Goal: Information Seeking & Learning: Learn about a topic

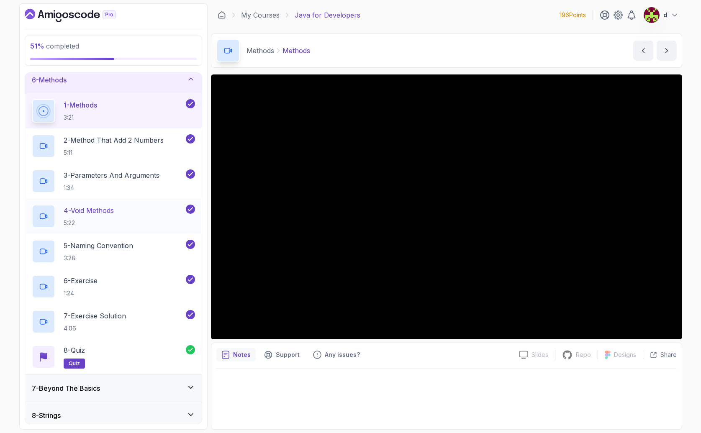
scroll to position [446, 0]
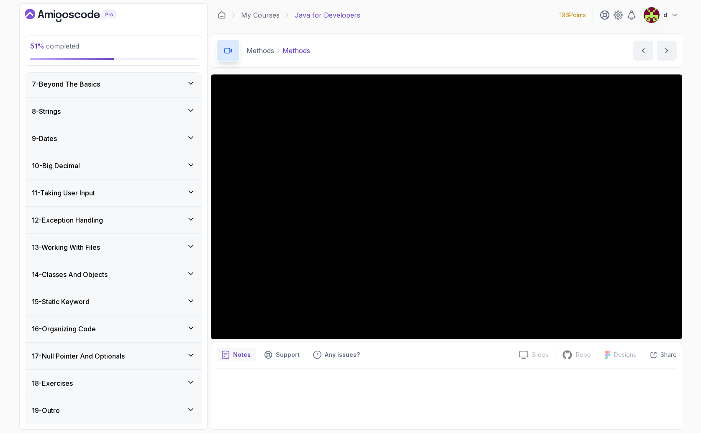
click at [46, 14] on icon "Dashboard" at bounding box center [70, 15] width 91 height 13
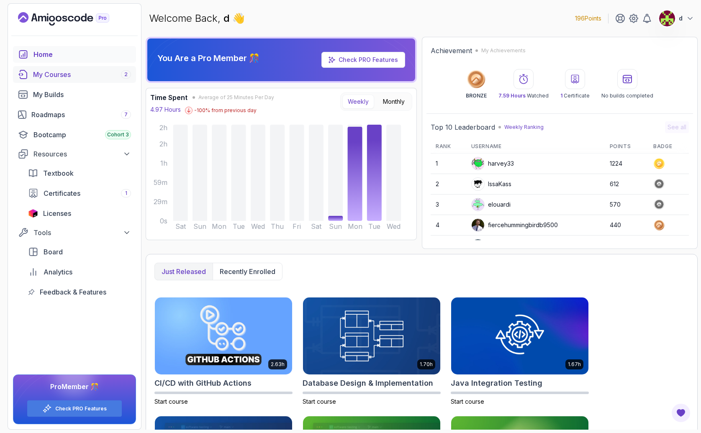
click at [48, 74] on div "My Courses 2" at bounding box center [82, 74] width 98 height 10
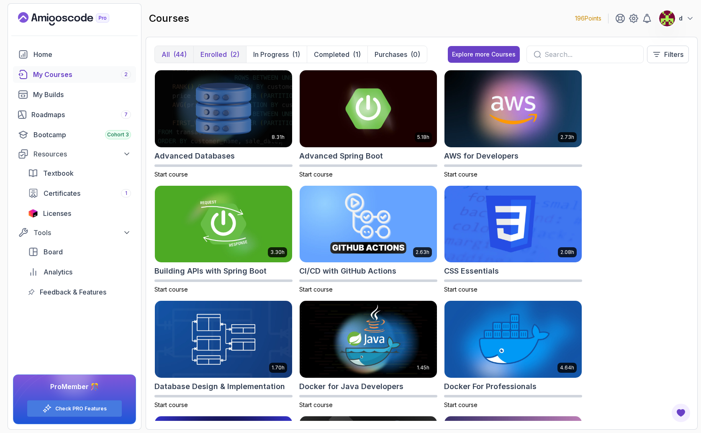
click at [231, 54] on div "(2)" at bounding box center [234, 54] width 9 height 10
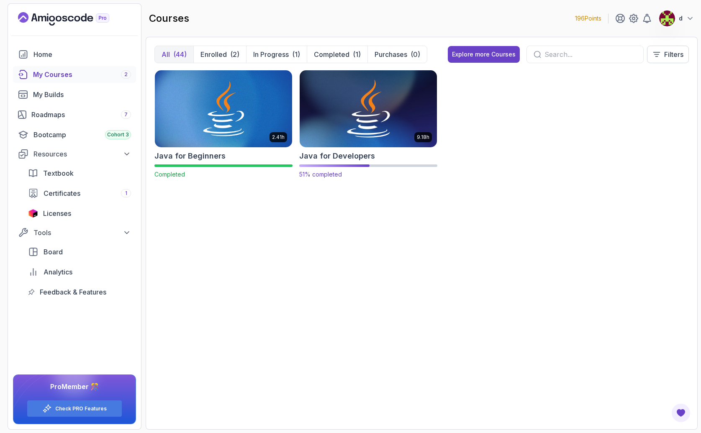
click at [362, 122] on img at bounding box center [368, 108] width 144 height 81
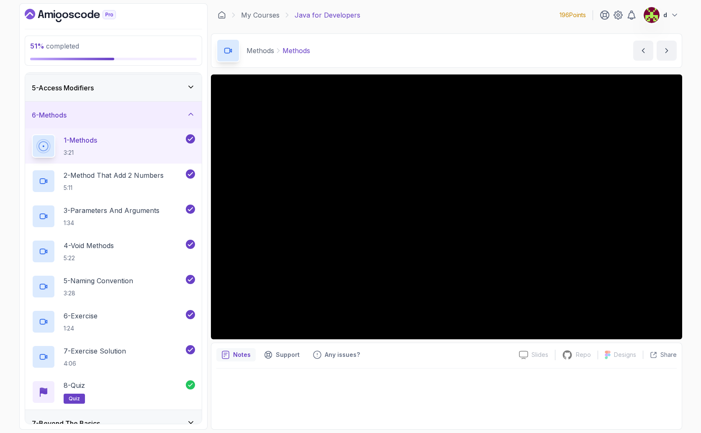
scroll to position [233, 0]
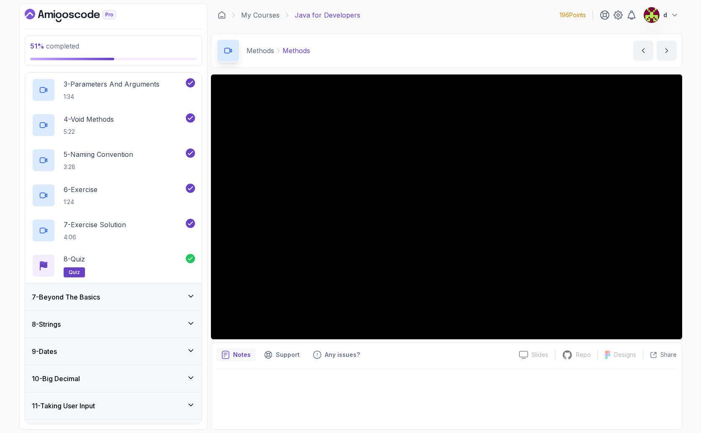
click at [63, 353] on div "9 - Dates" at bounding box center [113, 351] width 163 height 10
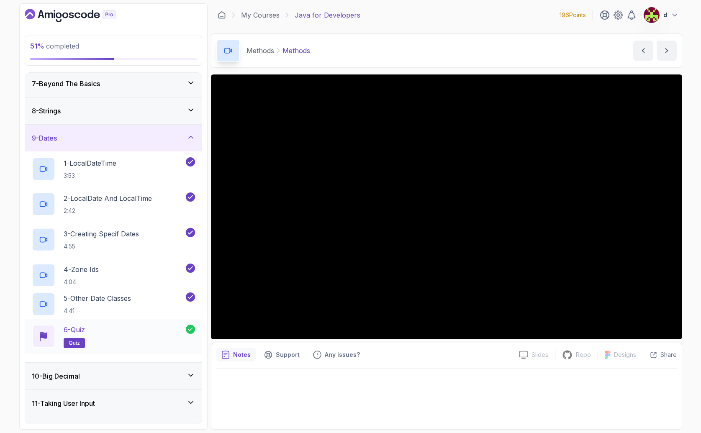
scroll to position [166, 0]
click at [57, 378] on h3 "10 - Big Decimal" at bounding box center [56, 376] width 48 height 10
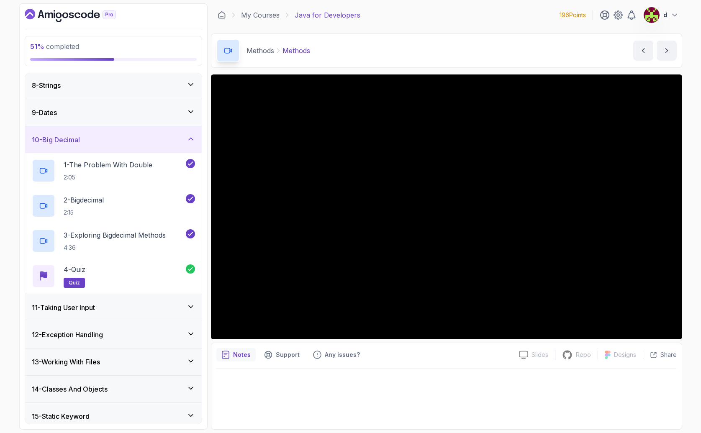
scroll to position [232, 0]
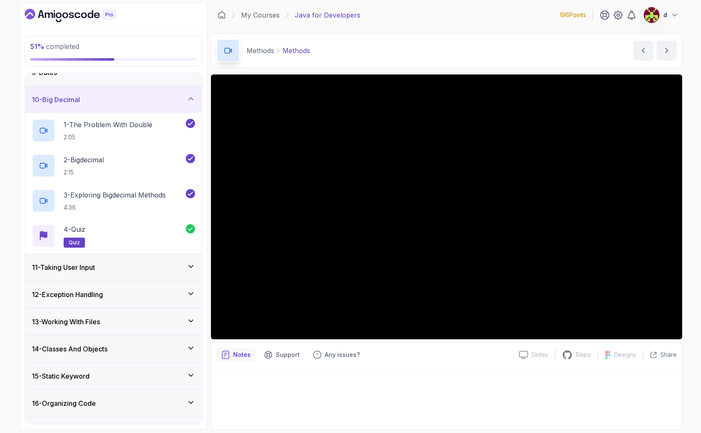
click at [62, 292] on h3 "12 - Exception Handling" at bounding box center [67, 295] width 71 height 10
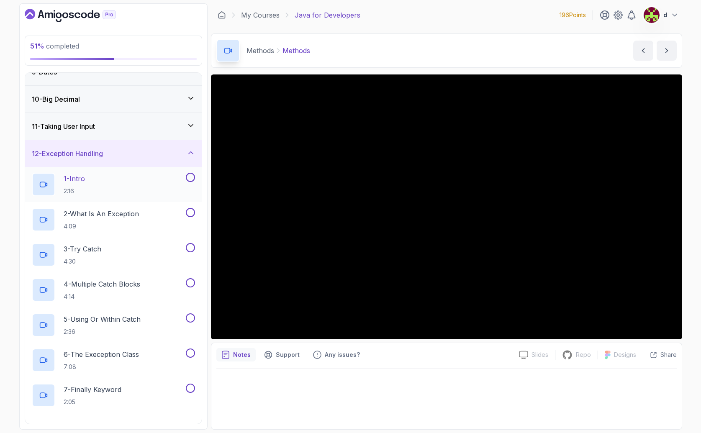
click at [85, 188] on p "2:16" at bounding box center [74, 191] width 21 height 8
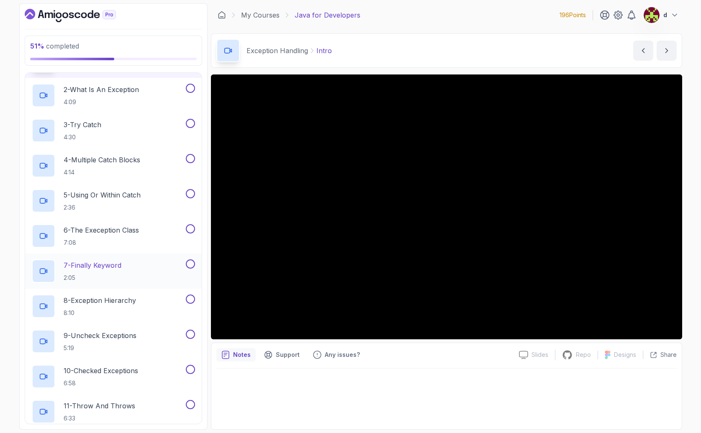
scroll to position [250, 0]
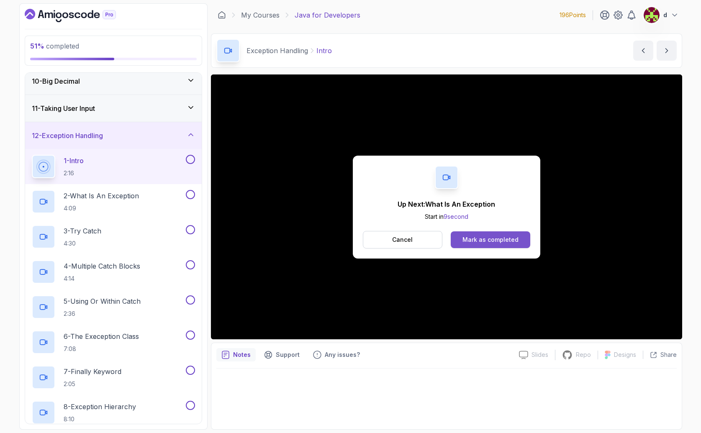
click at [510, 242] on div "Mark as completed" at bounding box center [490, 240] width 56 height 8
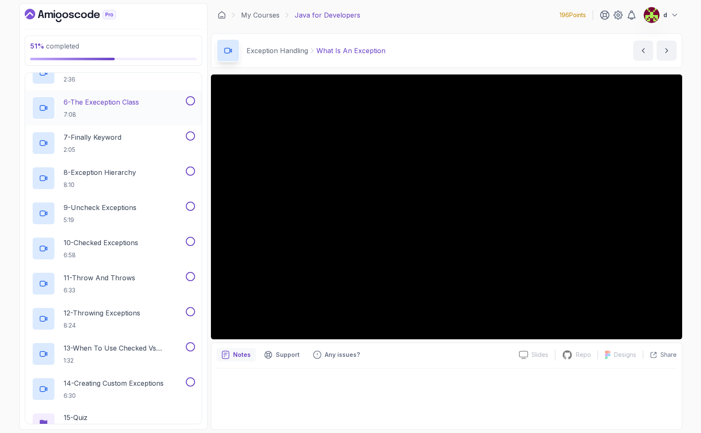
scroll to position [692, 0]
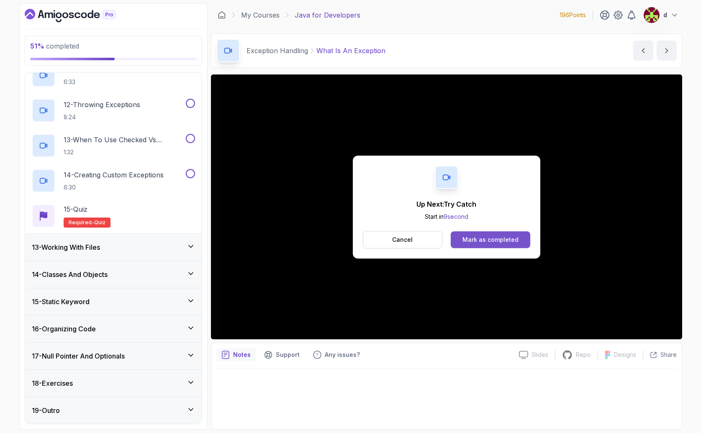
click at [489, 240] on div "Mark as completed" at bounding box center [490, 240] width 56 height 8
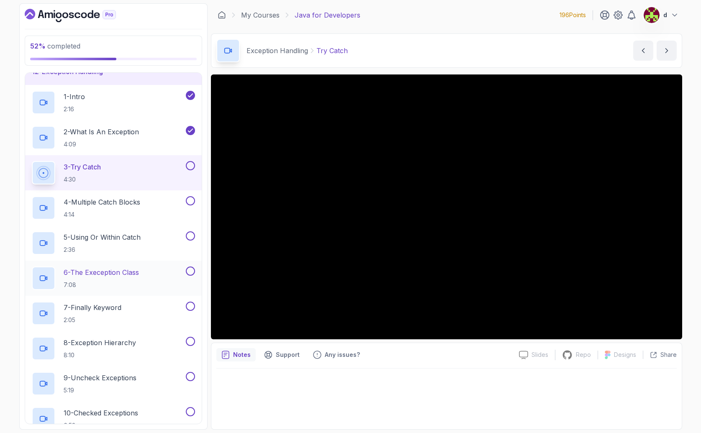
scroll to position [299, 0]
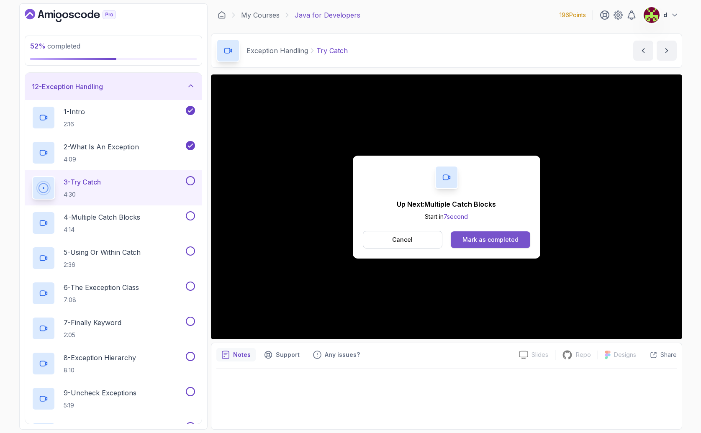
click at [487, 237] on div "Mark as completed" at bounding box center [490, 240] width 56 height 8
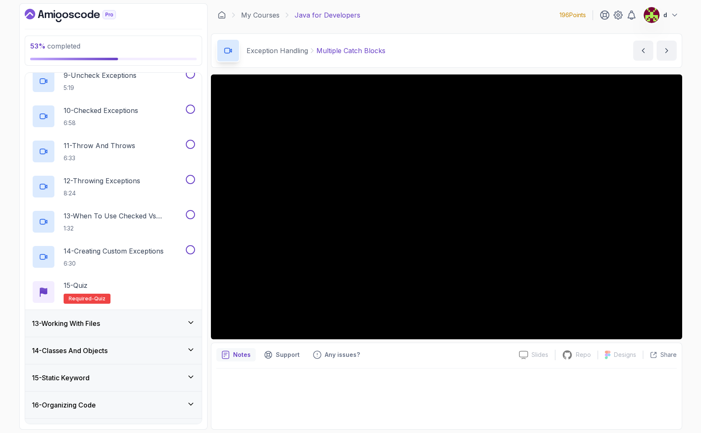
scroll to position [692, 0]
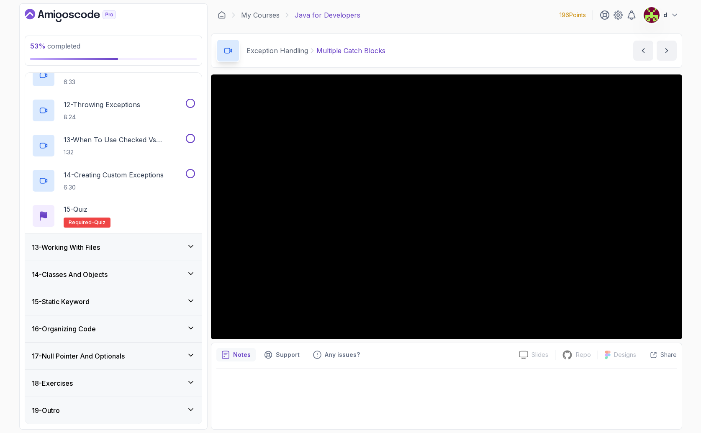
click at [101, 386] on div "18 - Exercises" at bounding box center [113, 383] width 163 height 10
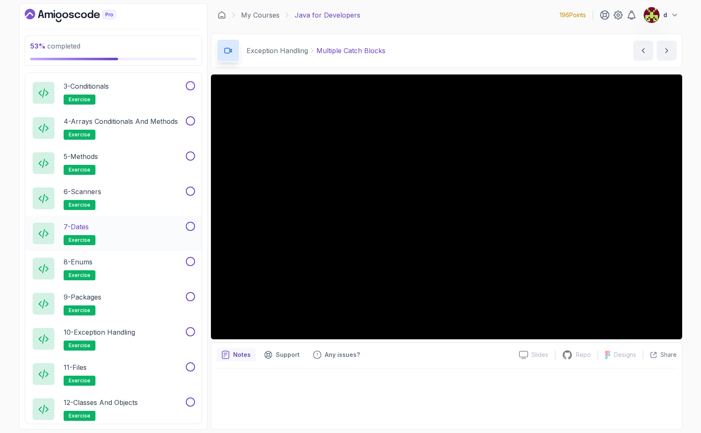
scroll to position [467, 0]
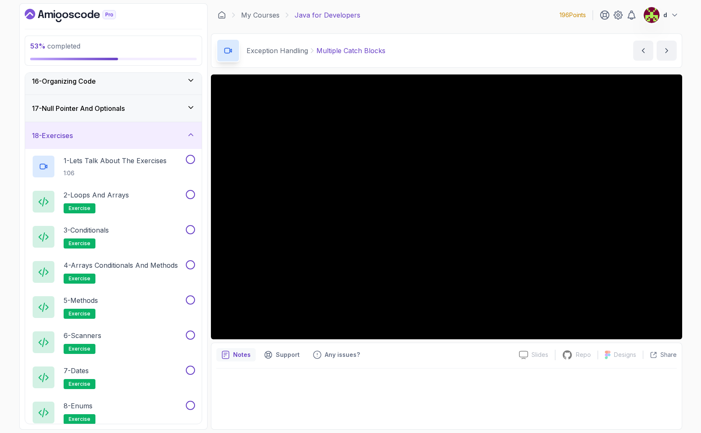
click at [88, 141] on div "18 - Exercises" at bounding box center [113, 135] width 177 height 27
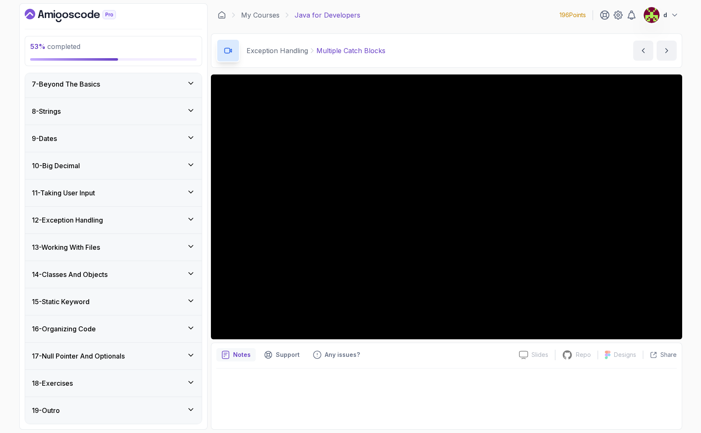
scroll to position [166, 0]
click at [95, 418] on div "19 - Outro" at bounding box center [113, 410] width 177 height 27
click at [144, 411] on div "19 - Outro" at bounding box center [113, 410] width 163 height 10
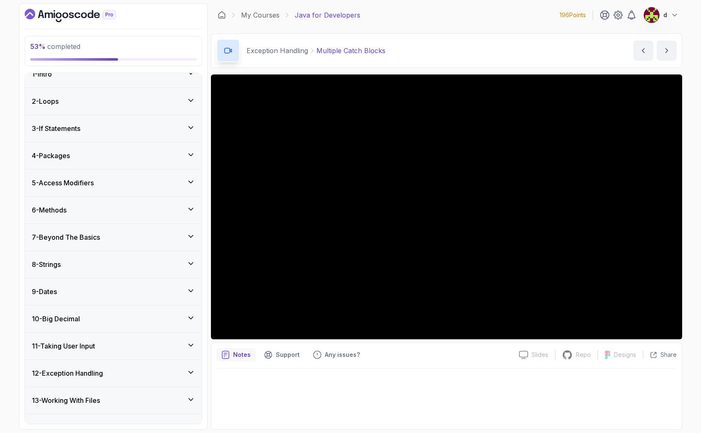
scroll to position [0, 0]
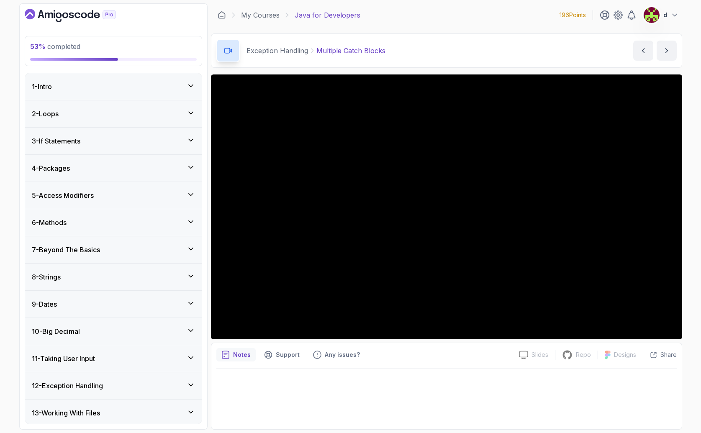
click at [85, 383] on h3 "12 - Exception Handling" at bounding box center [67, 386] width 71 height 10
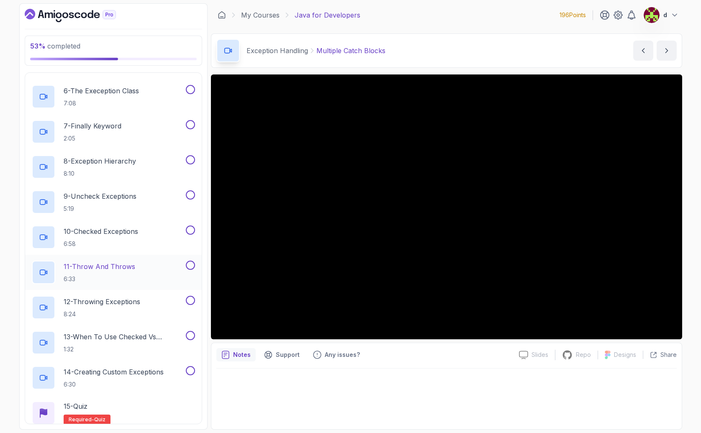
scroll to position [538, 0]
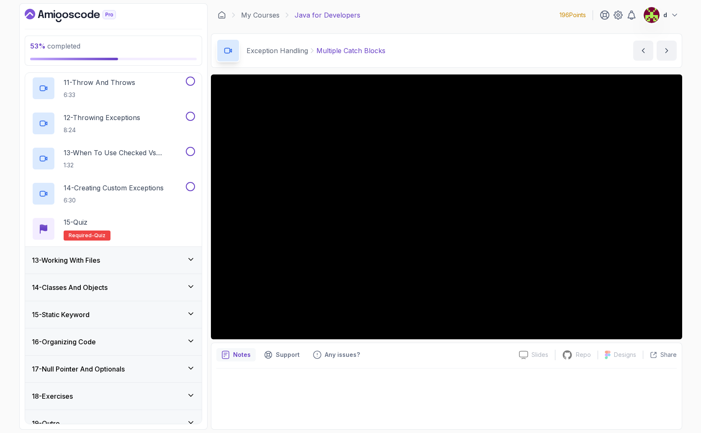
click at [109, 264] on div "13 - Working With Files" at bounding box center [113, 260] width 163 height 10
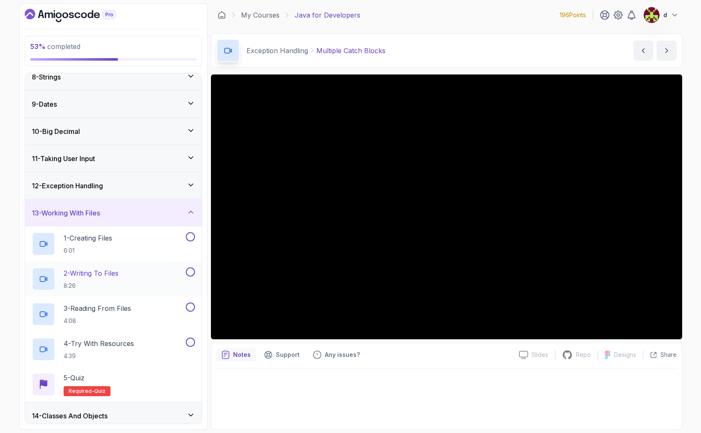
scroll to position [219, 0]
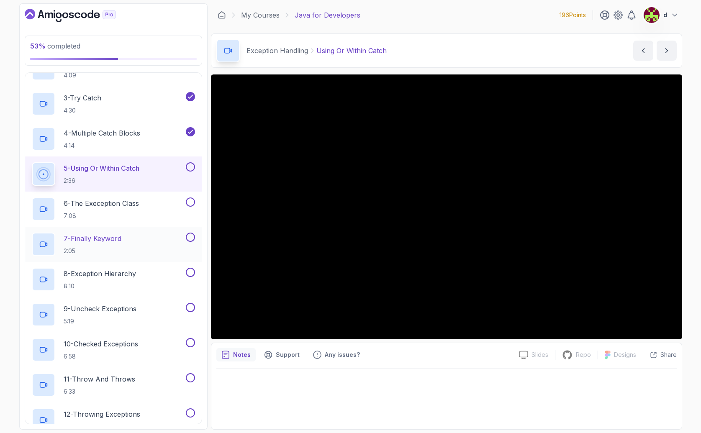
scroll to position [478, 0]
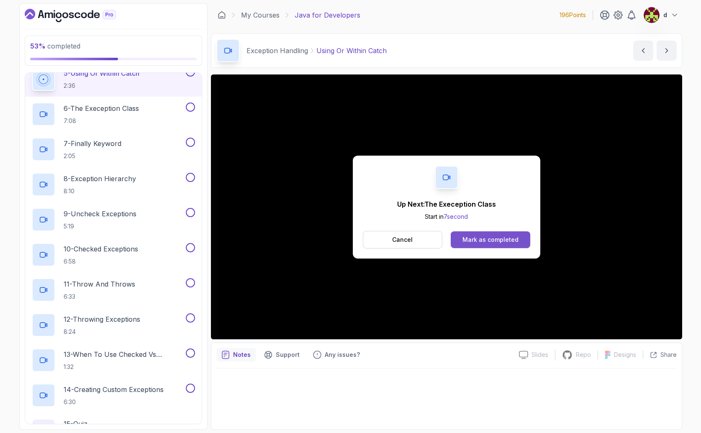
click at [510, 241] on div "Mark as completed" at bounding box center [490, 240] width 56 height 8
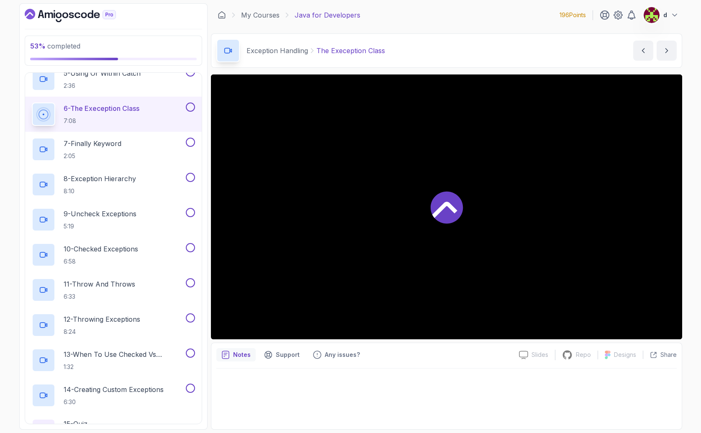
scroll to position [483, 0]
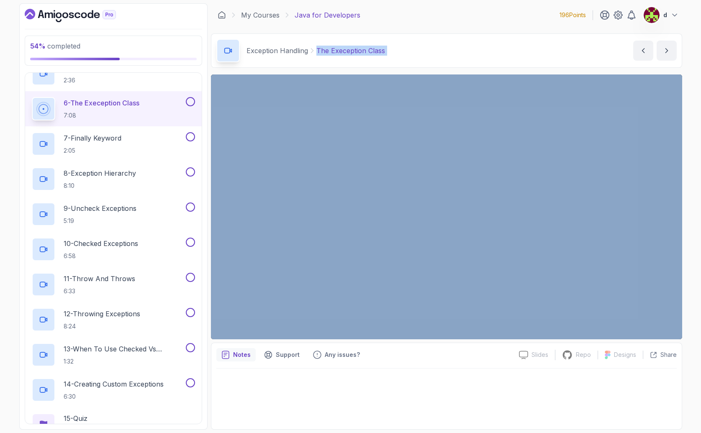
drag, startPoint x: 399, startPoint y: 48, endPoint x: 313, endPoint y: 53, distance: 85.9
click at [313, 53] on div "Exception Handling The Exeception Class The Exeception Class by nelson" at bounding box center [446, 50] width 471 height 34
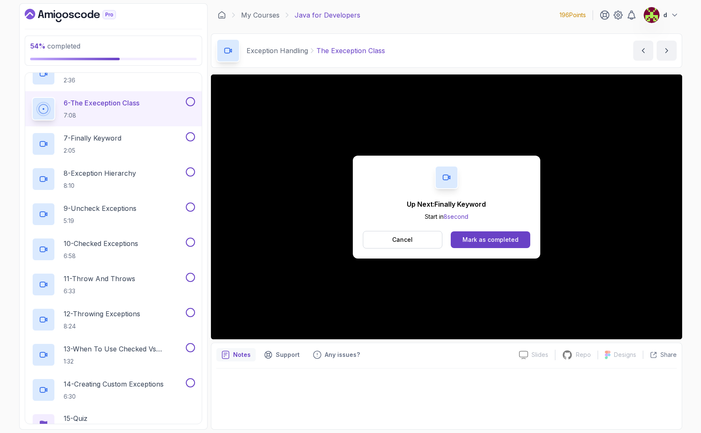
click at [494, 249] on div "Up Next: Finally Keyword Start in 8 second Cancel Mark as completed" at bounding box center [446, 207] width 187 height 103
click at [491, 243] on div "Mark as completed" at bounding box center [490, 240] width 56 height 8
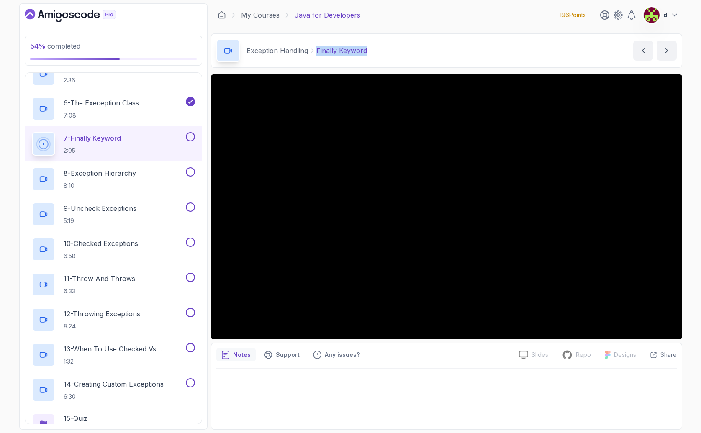
drag, startPoint x: 380, startPoint y: 59, endPoint x: 315, endPoint y: 52, distance: 65.7
click at [315, 52] on div "Exception Handling Finally Keyword Finally Keyword by nelson" at bounding box center [446, 50] width 471 height 34
copy p "Finally Keyword"
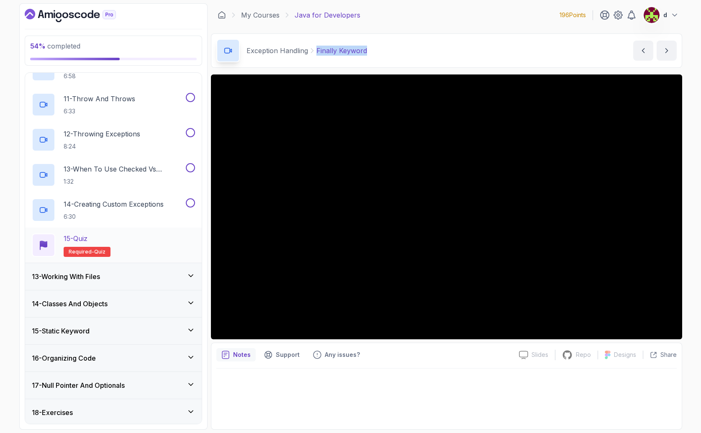
scroll to position [692, 0]
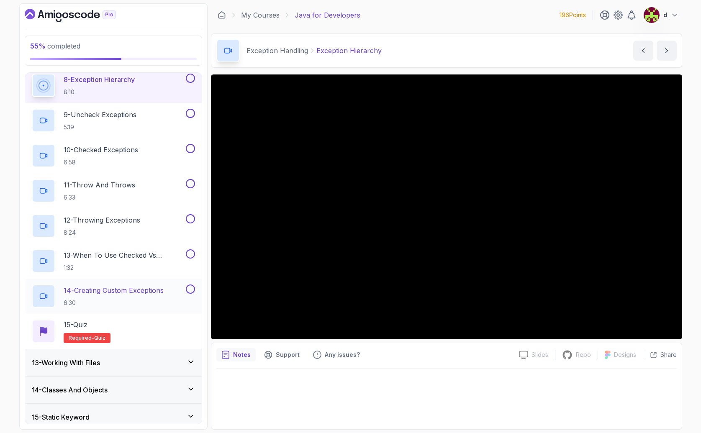
scroll to position [575, 0]
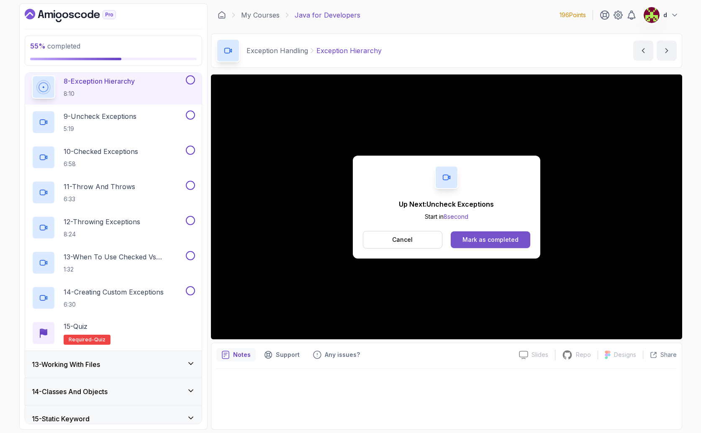
click at [504, 241] on div "Mark as completed" at bounding box center [490, 240] width 56 height 8
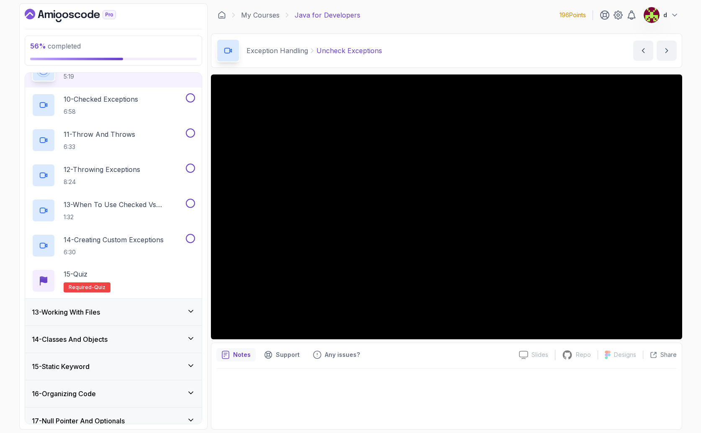
scroll to position [630, 0]
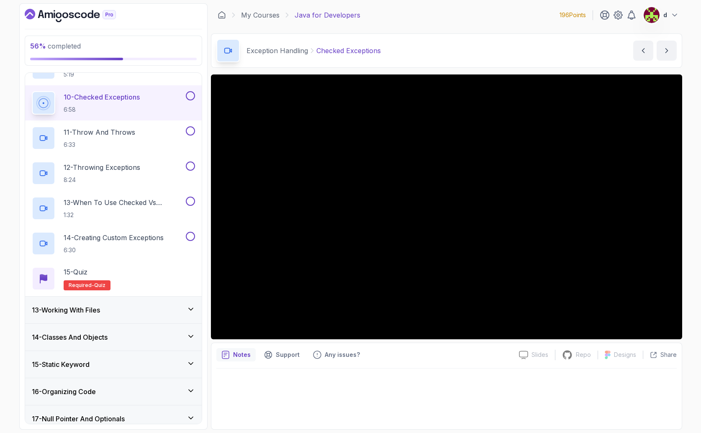
scroll to position [635, 0]
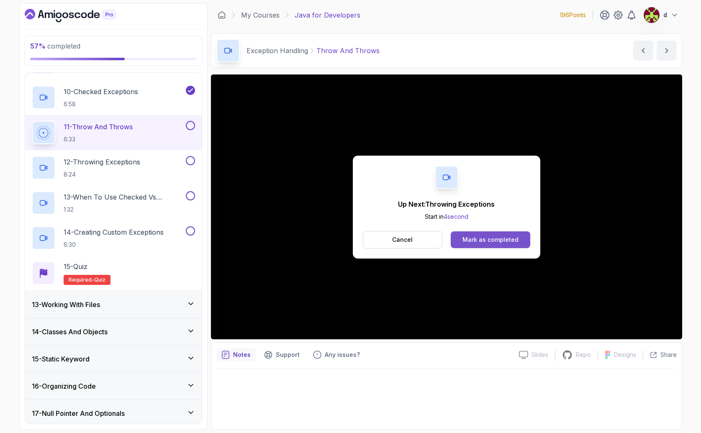
click at [512, 245] on button "Mark as completed" at bounding box center [490, 239] width 79 height 17
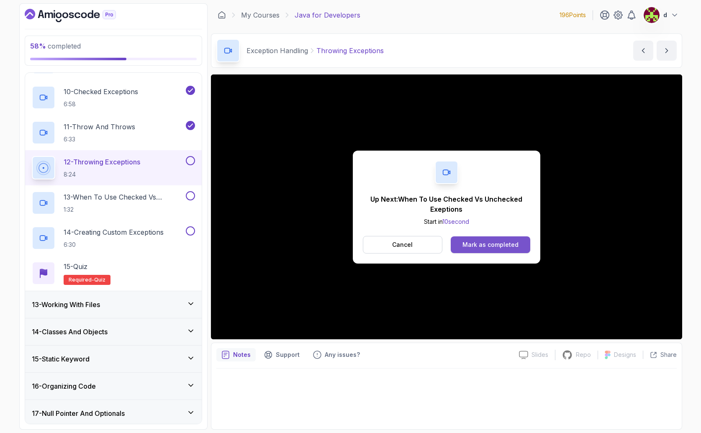
click at [485, 244] on div "Mark as completed" at bounding box center [490, 245] width 56 height 8
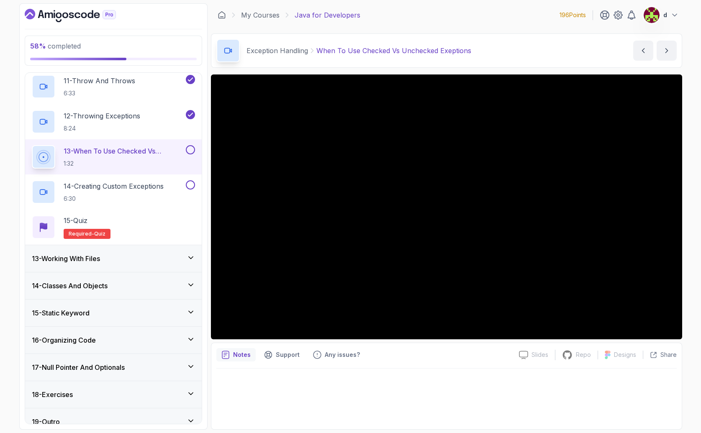
scroll to position [692, 0]
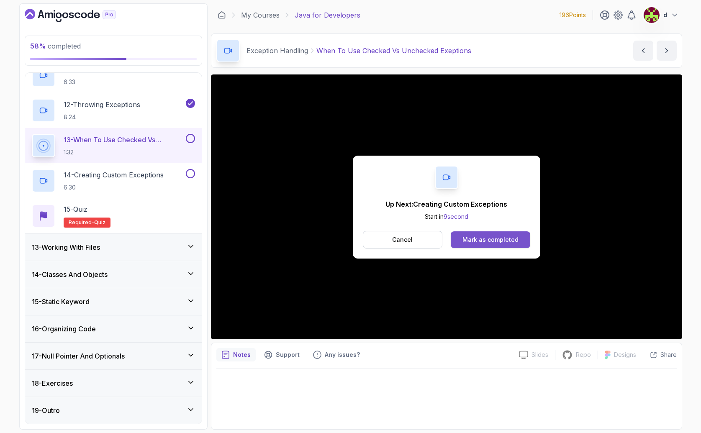
click at [505, 240] on div "Mark as completed" at bounding box center [490, 240] width 56 height 8
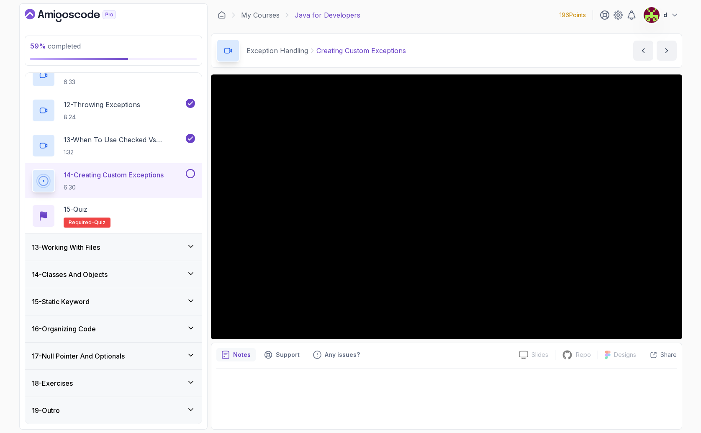
click at [374, 389] on div at bounding box center [446, 397] width 460 height 56
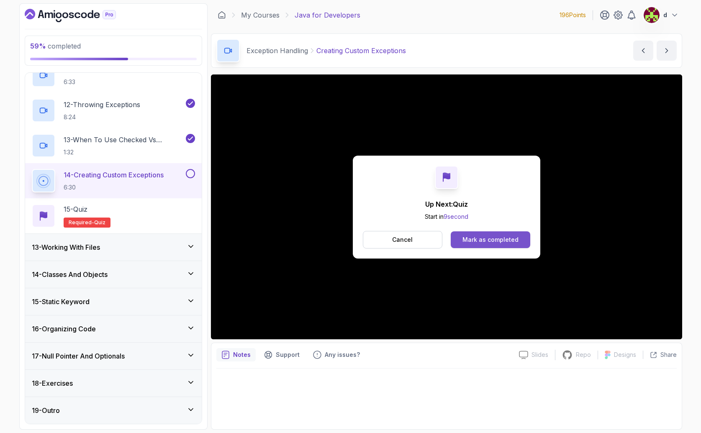
click at [523, 238] on button "Mark as completed" at bounding box center [490, 239] width 79 height 17
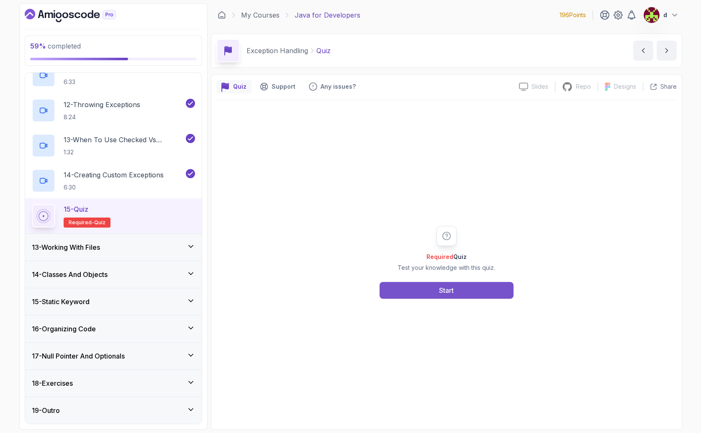
click at [433, 296] on button "Start" at bounding box center [446, 290] width 134 height 17
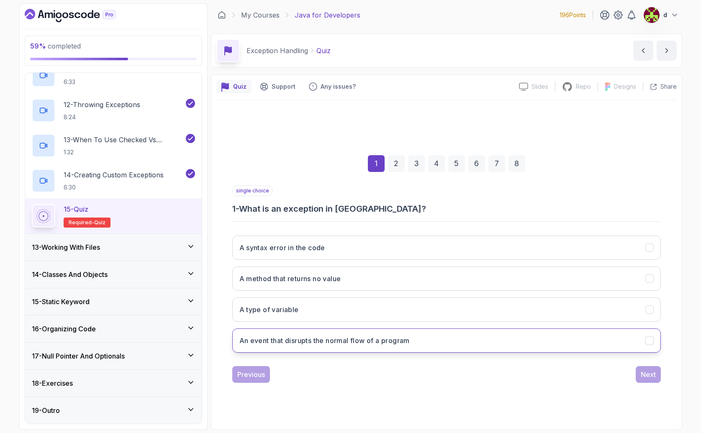
click at [298, 342] on h3 "An event that disrupts the normal flow of a program" at bounding box center [324, 341] width 170 height 10
click at [652, 380] on button "Next" at bounding box center [648, 374] width 25 height 17
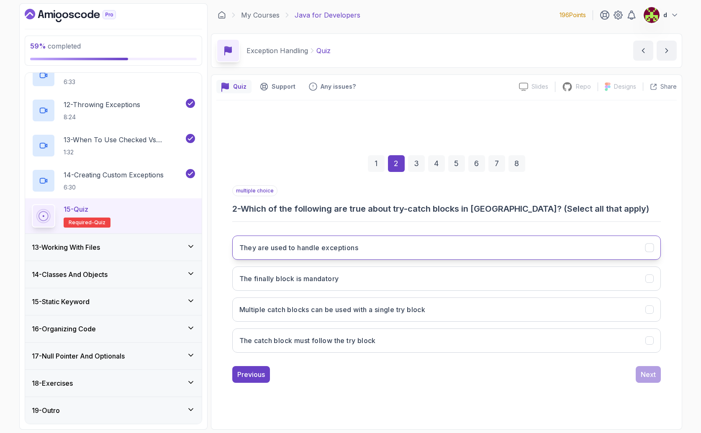
click at [266, 249] on h3 "They are used to handle exceptions" at bounding box center [298, 248] width 119 height 10
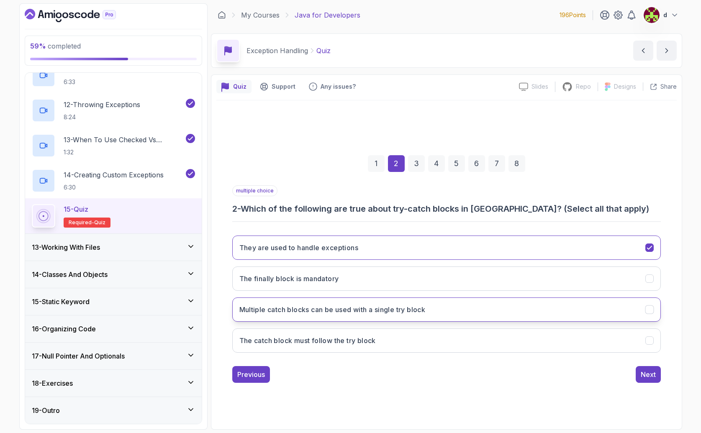
drag, startPoint x: 426, startPoint y: 300, endPoint x: 436, endPoint y: 300, distance: 9.2
click at [431, 300] on button "Multiple catch blocks can be used with a single try block" at bounding box center [446, 309] width 428 height 24
drag, startPoint x: 350, startPoint y: 334, endPoint x: 337, endPoint y: 325, distance: 16.0
click at [343, 333] on button "The catch block must follow the try block" at bounding box center [446, 340] width 428 height 24
click at [651, 373] on div "Next" at bounding box center [648, 374] width 15 height 10
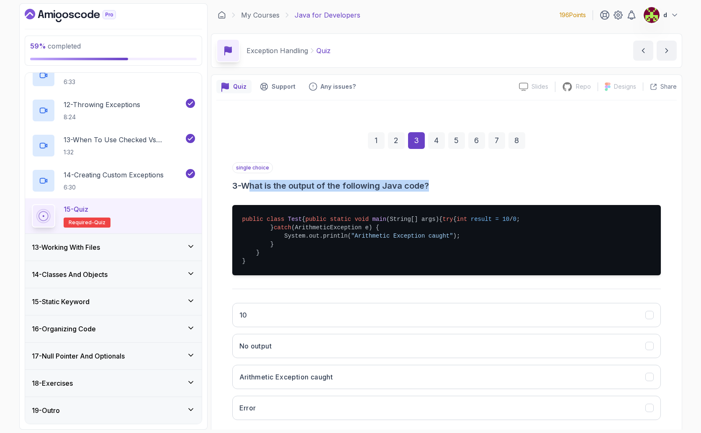
drag, startPoint x: 265, startPoint y: 183, endPoint x: 517, endPoint y: 188, distance: 251.9
click at [517, 188] on h3 "3 - What is the output of the following Java code?" at bounding box center [446, 186] width 428 height 12
drag, startPoint x: 333, startPoint y: 248, endPoint x: 466, endPoint y: 272, distance: 134.7
click at [468, 272] on pre "public class Test { public static void main (String[] args) { try { int result …" at bounding box center [446, 240] width 428 height 70
click at [334, 263] on pre "public class Test { public static void main (String[] args) { try { int result …" at bounding box center [446, 240] width 428 height 70
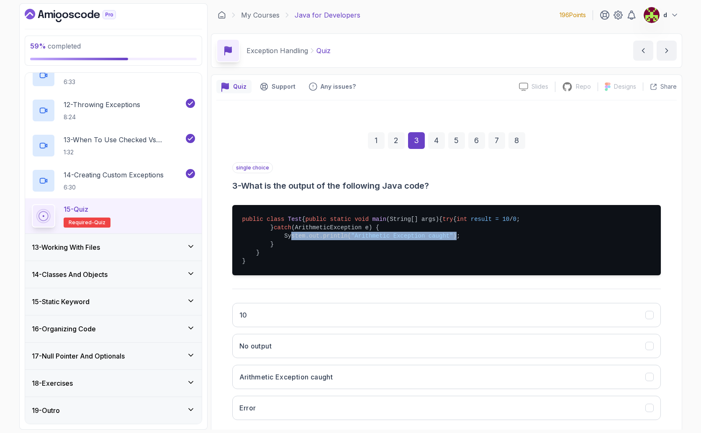
drag, startPoint x: 287, startPoint y: 257, endPoint x: 469, endPoint y: 262, distance: 182.9
click at [469, 262] on pre "public class Test { public static void main (String[] args) { try { int result …" at bounding box center [446, 240] width 428 height 70
click at [484, 261] on pre "public class Test { public static void main (String[] args) { try { int result …" at bounding box center [446, 240] width 428 height 70
drag, startPoint x: 484, startPoint y: 260, endPoint x: 223, endPoint y: 249, distance: 261.3
click at [394, 259] on pre "public class Test { public static void main (String[] args) { try { int result …" at bounding box center [446, 240] width 428 height 70
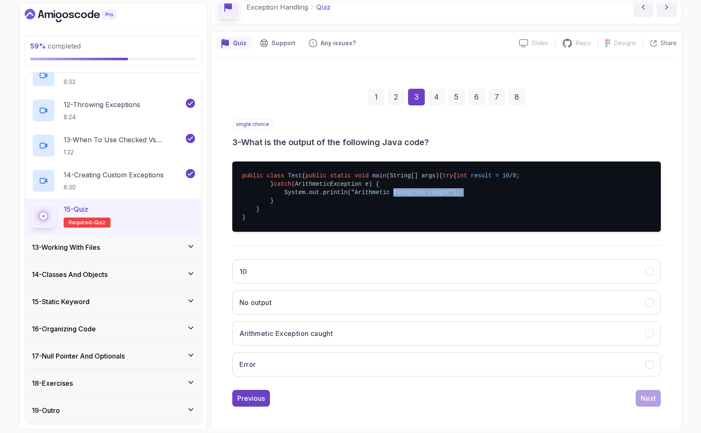
scroll to position [69, 0]
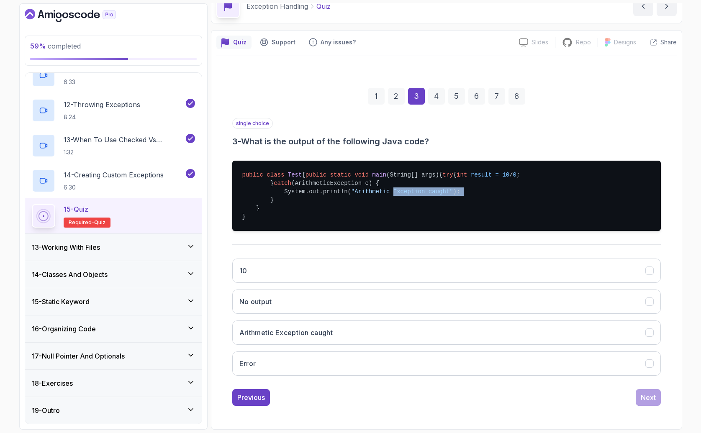
drag, startPoint x: 313, startPoint y: 336, endPoint x: 461, endPoint y: 348, distance: 149.4
click at [313, 336] on h3 "Arithmetic Exception caught" at bounding box center [286, 333] width 94 height 10
click at [648, 399] on div "Next" at bounding box center [648, 397] width 15 height 10
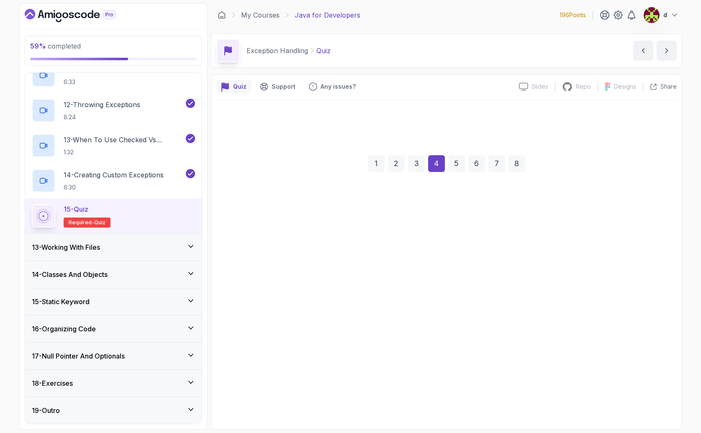
scroll to position [0, 0]
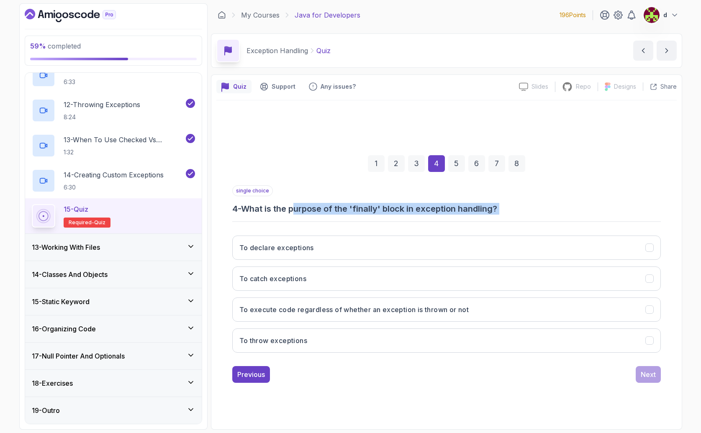
drag, startPoint x: 302, startPoint y: 212, endPoint x: 448, endPoint y: 223, distance: 146.0
click at [448, 223] on div "single choice 4 - What is the purpose of the 'finally' block in exception handl…" at bounding box center [446, 272] width 428 height 174
drag, startPoint x: 315, startPoint y: 312, endPoint x: 328, endPoint y: 313, distance: 13.4
click at [319, 312] on h3 "To execute code regardless of whether an exception is thrown or not" at bounding box center [354, 310] width 230 height 10
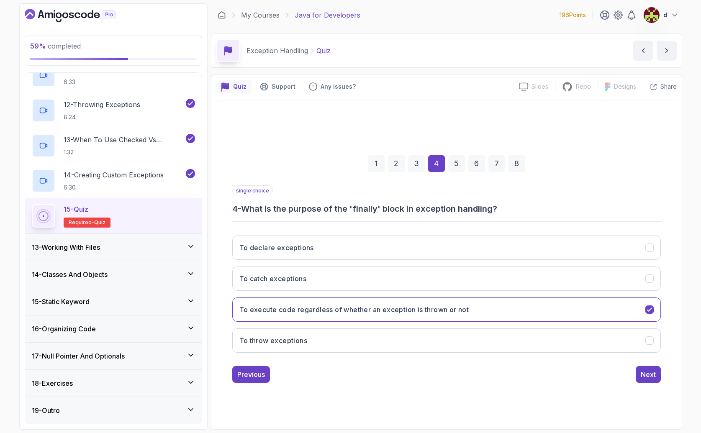
click at [665, 377] on div "1 2 3 4 5 6 7 8 single choice 4 - What is the purpose of the 'finally' block in…" at bounding box center [446, 262] width 460 height 254
drag, startPoint x: 646, startPoint y: 375, endPoint x: 638, endPoint y: 373, distance: 9.1
click at [646, 375] on div "Next" at bounding box center [648, 374] width 15 height 10
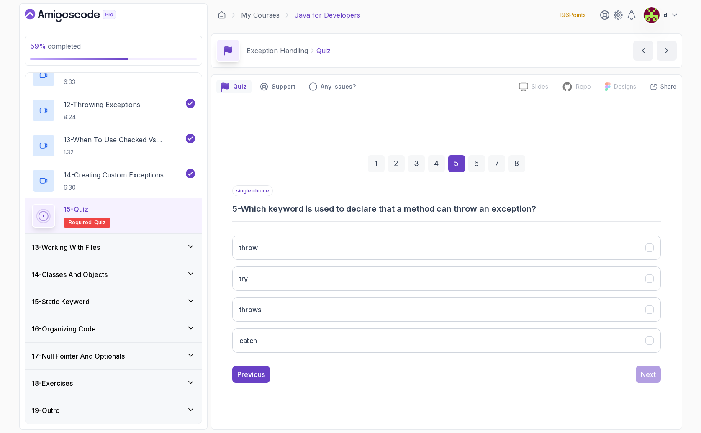
click at [256, 213] on h3 "5 - Which keyword is used to declare that a method can throw an exception?" at bounding box center [446, 209] width 428 height 12
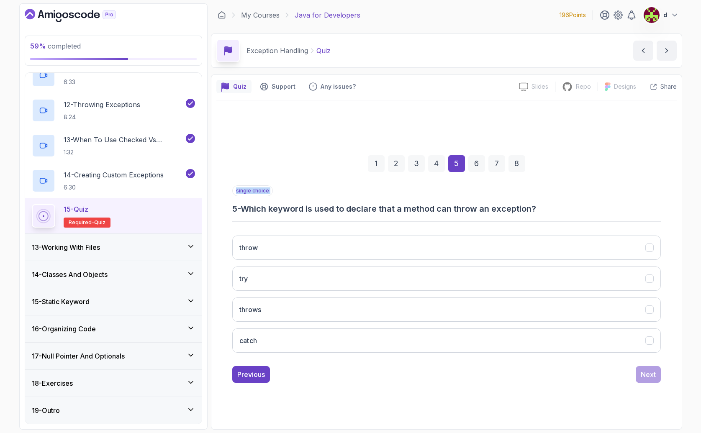
click at [256, 213] on h3 "5 - Which keyword is used to declare that a method can throw an exception?" at bounding box center [446, 209] width 428 height 12
drag, startPoint x: 275, startPoint y: 310, endPoint x: 290, endPoint y: 306, distance: 15.6
click at [276, 310] on button "throws" at bounding box center [446, 309] width 428 height 24
click at [654, 373] on div "Next" at bounding box center [648, 374] width 15 height 10
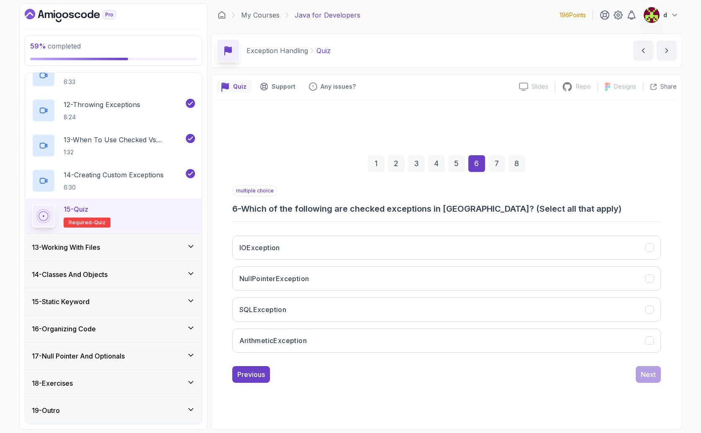
click at [372, 208] on h3 "6 - Which of the following are checked exceptions in Java? (Select all that app…" at bounding box center [446, 209] width 428 height 12
click at [261, 242] on button "IOException" at bounding box center [446, 248] width 428 height 24
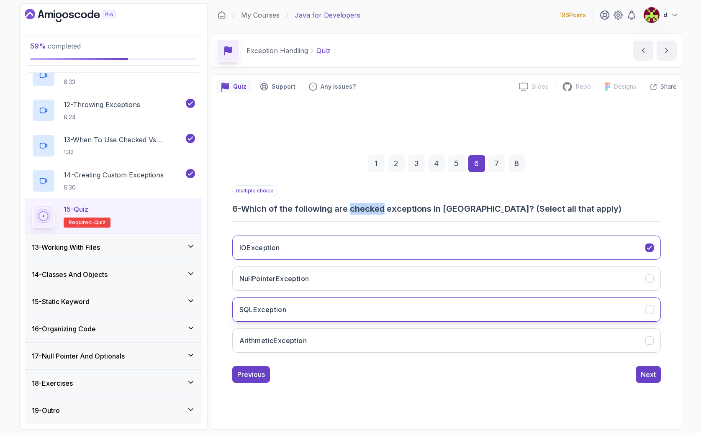
click at [270, 310] on h3 "SQLException" at bounding box center [262, 310] width 47 height 10
click at [648, 374] on div "Next" at bounding box center [648, 374] width 15 height 10
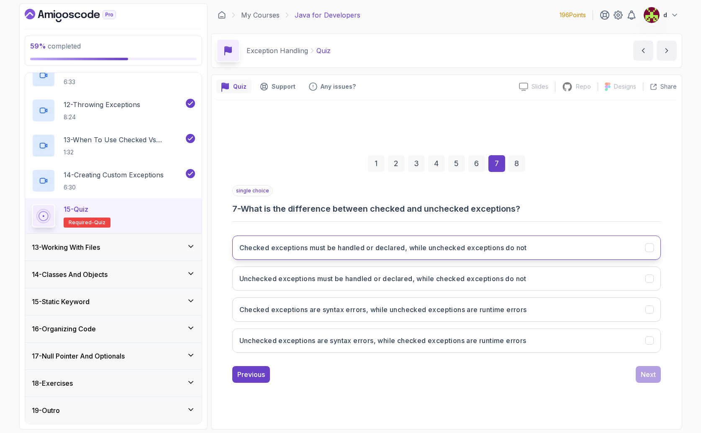
click at [282, 250] on h3 "Checked exceptions must be handled or declared, while unchecked exceptions do n…" at bounding box center [382, 248] width 287 height 10
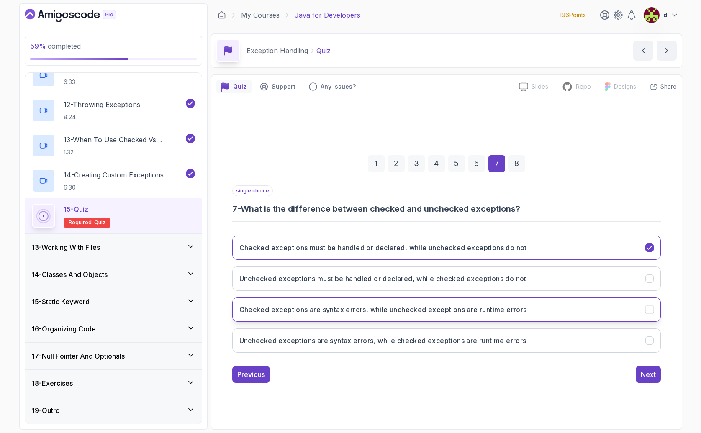
click at [328, 311] on h3 "Checked exceptions are syntax errors, while unchecked exceptions are runtime er…" at bounding box center [382, 310] width 287 height 10
click at [458, 249] on h3 "Checked exceptions must be handled or declared, while unchecked exceptions do n…" at bounding box center [382, 248] width 287 height 10
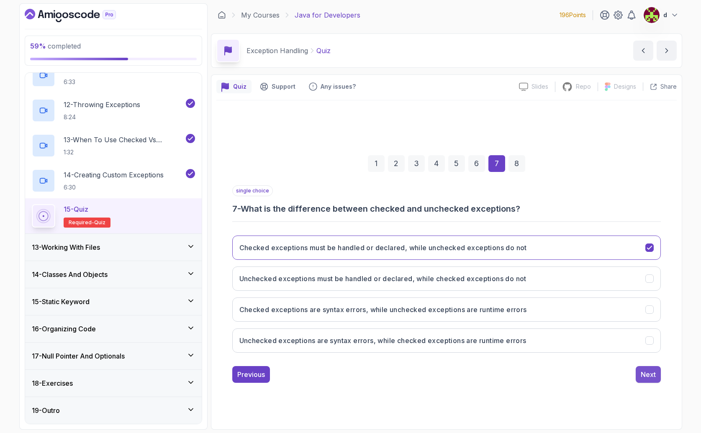
click at [649, 369] on div "Next" at bounding box center [648, 374] width 15 height 10
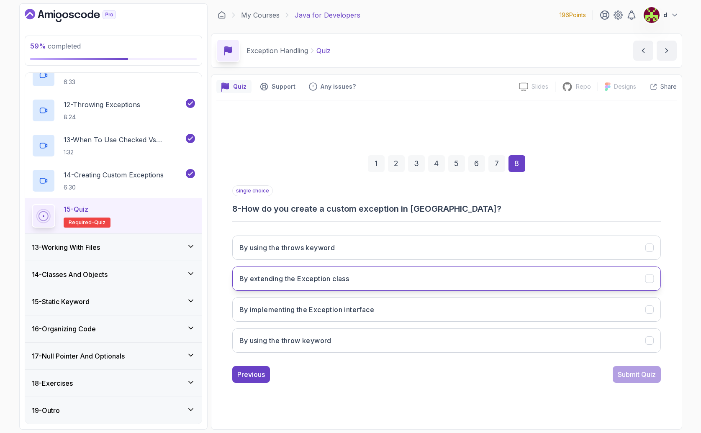
click at [346, 282] on h3 "By extending the Exception class" at bounding box center [294, 279] width 110 height 10
click at [635, 383] on div "1 2 3 4 5 6 7 8 single choice 8 - How do you create a custom exception in Java?…" at bounding box center [446, 262] width 460 height 254
click at [634, 373] on div "Submit Quiz" at bounding box center [637, 374] width 38 height 10
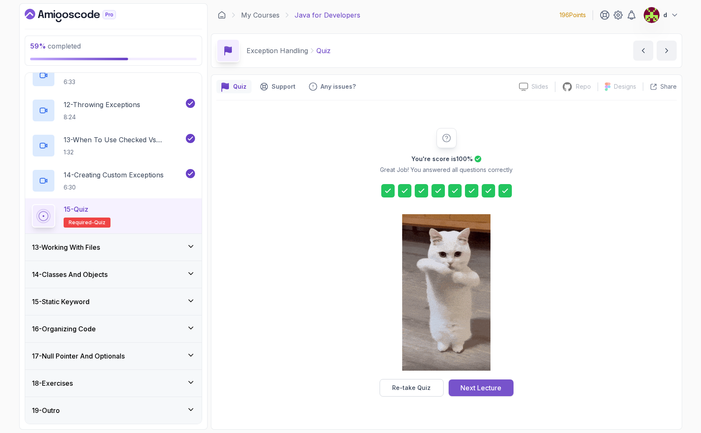
click at [472, 385] on div "Next Lecture" at bounding box center [480, 388] width 41 height 10
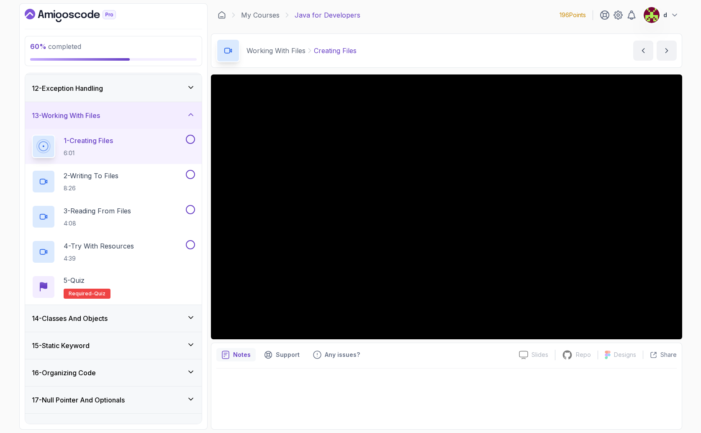
scroll to position [274, 0]
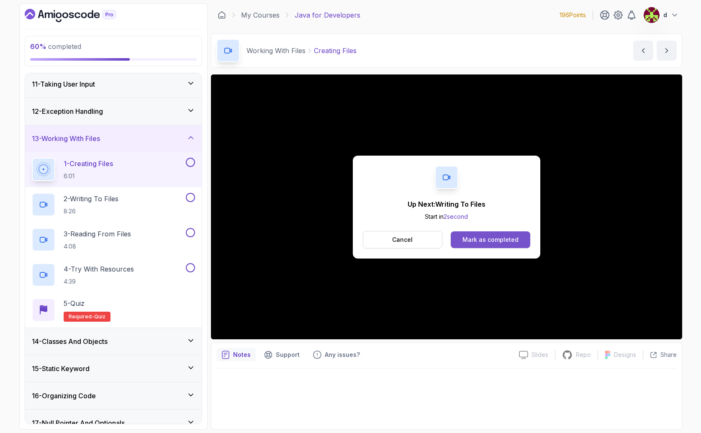
click at [505, 244] on button "Mark as completed" at bounding box center [490, 239] width 79 height 17
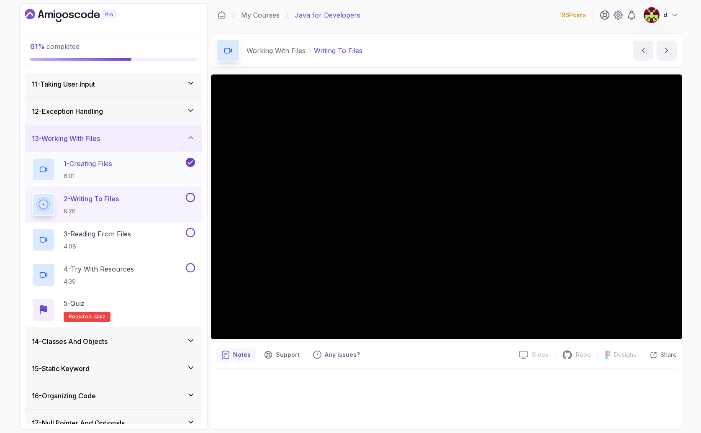
click at [94, 161] on p "1 - Creating Files" at bounding box center [88, 164] width 49 height 10
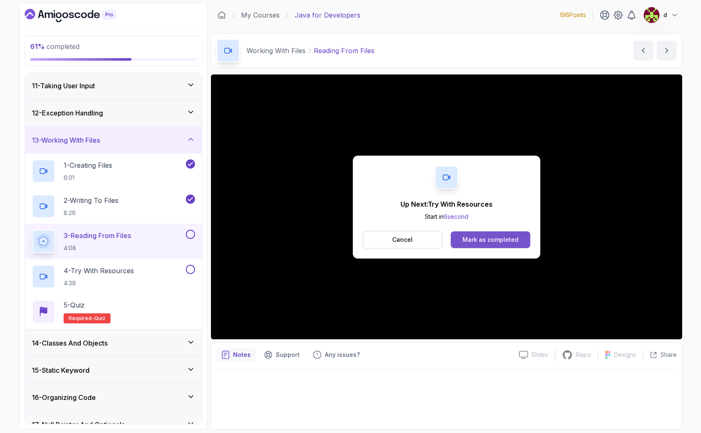
click at [492, 241] on div "Mark as completed" at bounding box center [490, 240] width 56 height 8
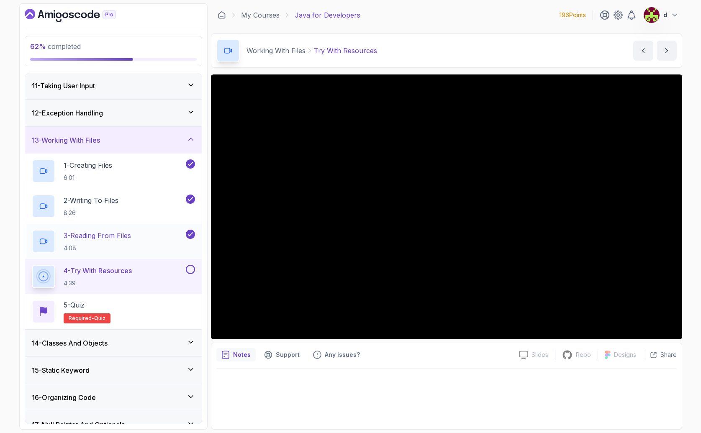
click at [96, 245] on p "4:08" at bounding box center [97, 248] width 67 height 8
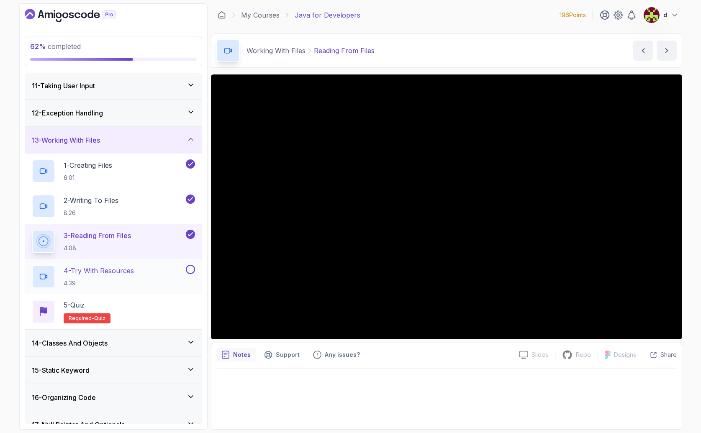
click at [152, 273] on div "4 - Try With Resources 4:39" at bounding box center [108, 276] width 152 height 23
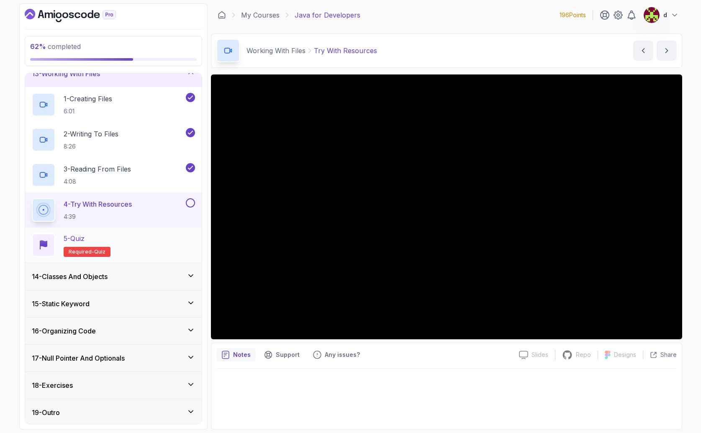
scroll to position [341, 0]
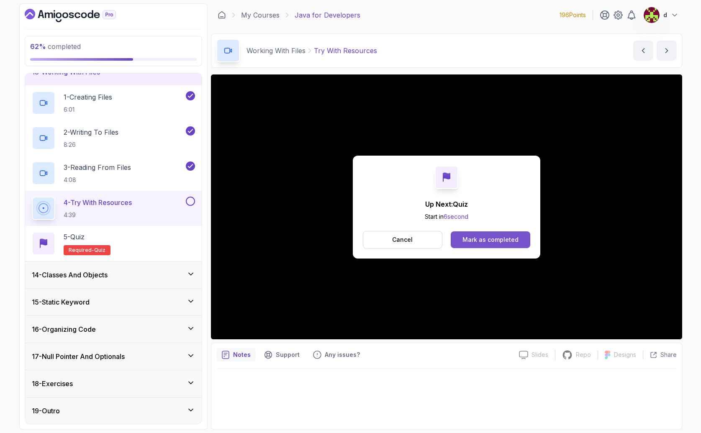
click at [486, 236] on div "Mark as completed" at bounding box center [490, 240] width 56 height 8
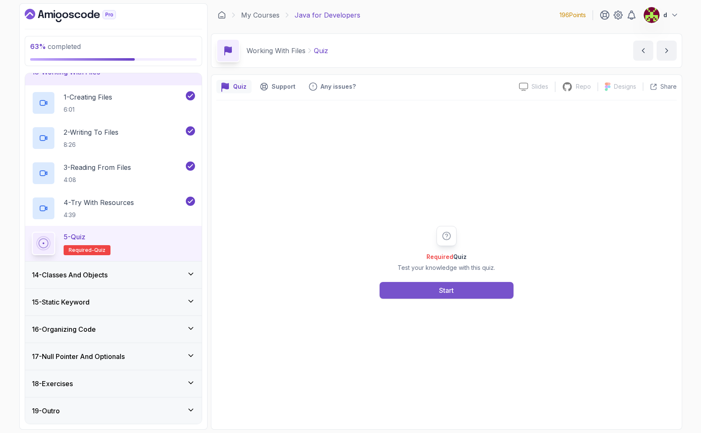
click at [444, 290] on div "Start" at bounding box center [446, 290] width 15 height 10
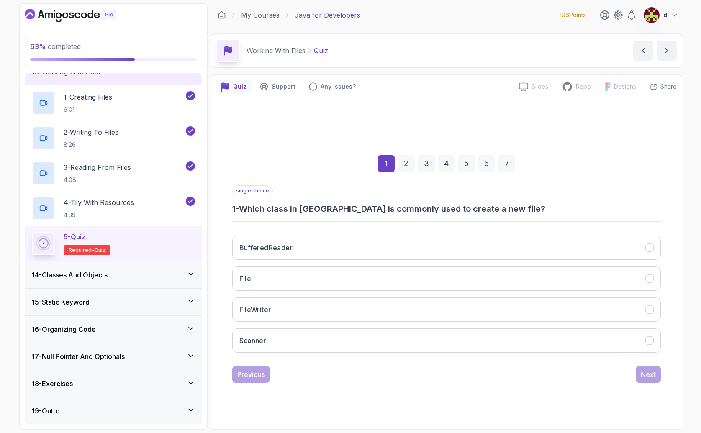
click at [274, 210] on h3 "1 - Which class in Java is commonly used to create a new file?" at bounding box center [446, 209] width 428 height 12
click at [286, 207] on h3 "1 - Which class in Java is commonly used to create a new file?" at bounding box center [446, 209] width 428 height 12
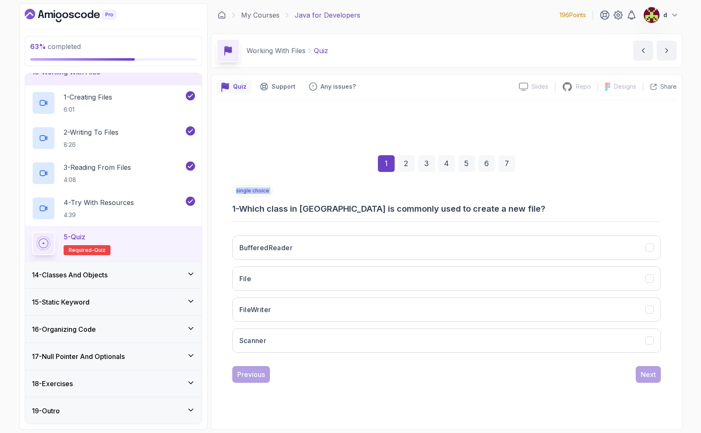
click at [286, 207] on h3 "1 - Which class in Java is commonly used to create a new file?" at bounding box center [446, 209] width 428 height 12
click at [285, 206] on h3 "1 - Which class in Java is commonly used to create a new file?" at bounding box center [446, 209] width 428 height 12
click at [313, 312] on button "FileWriter" at bounding box center [446, 309] width 428 height 24
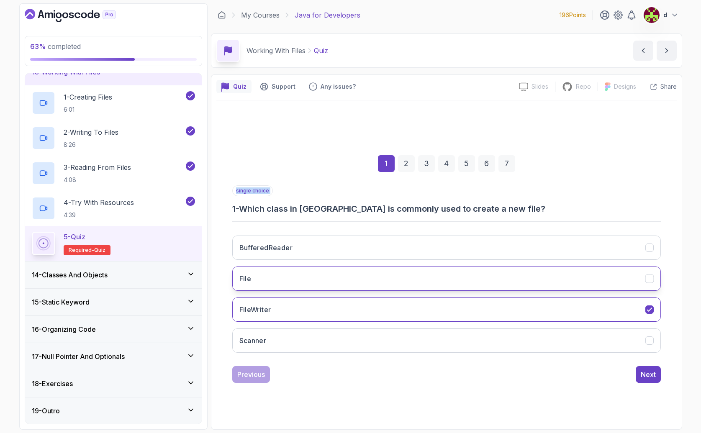
click at [394, 275] on button "File" at bounding box center [446, 279] width 428 height 24
click at [650, 379] on div "Next" at bounding box center [648, 374] width 15 height 10
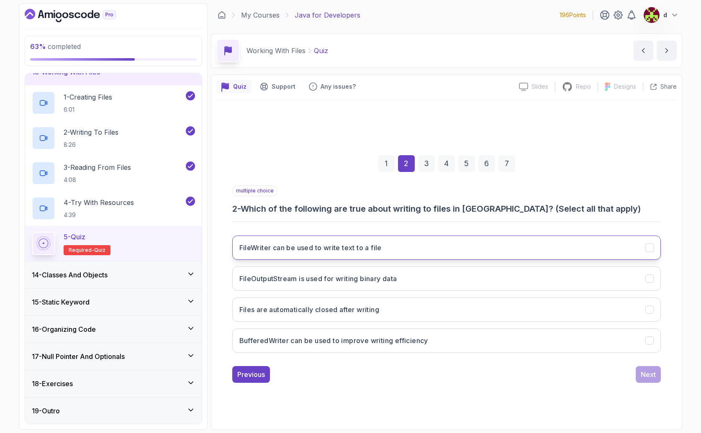
click at [303, 253] on button "FileWriter can be used to write text to a file" at bounding box center [446, 248] width 428 height 24
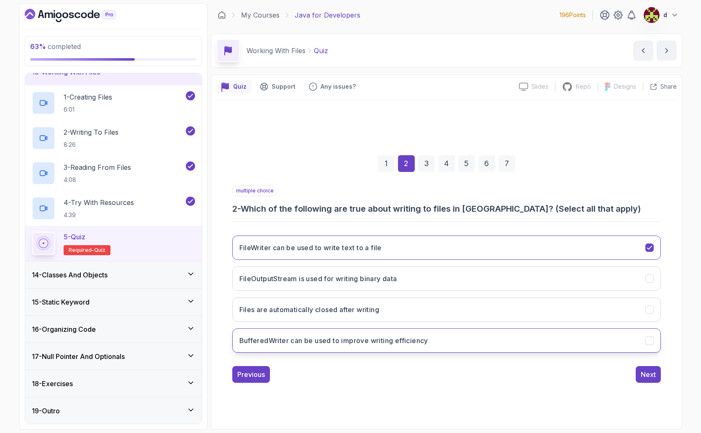
click at [402, 343] on h3 "BufferedWriter can be used to improve writing efficiency" at bounding box center [333, 341] width 189 height 10
click at [647, 369] on div "Next" at bounding box center [648, 374] width 15 height 10
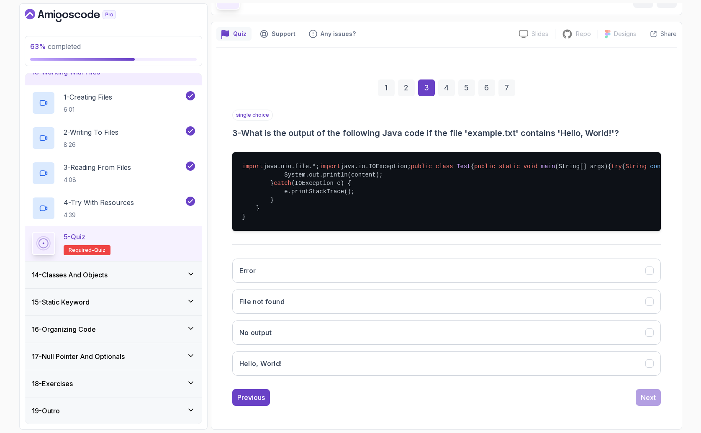
scroll to position [90, 0]
drag, startPoint x: 346, startPoint y: 172, endPoint x: 517, endPoint y: 172, distance: 170.7
click at [517, 172] on pre "import java.nio.file.*; import java.io.IOException; public class Test { public …" at bounding box center [446, 191] width 428 height 79
click at [274, 275] on button "Error" at bounding box center [446, 271] width 428 height 24
click at [650, 403] on div "Next" at bounding box center [648, 397] width 15 height 10
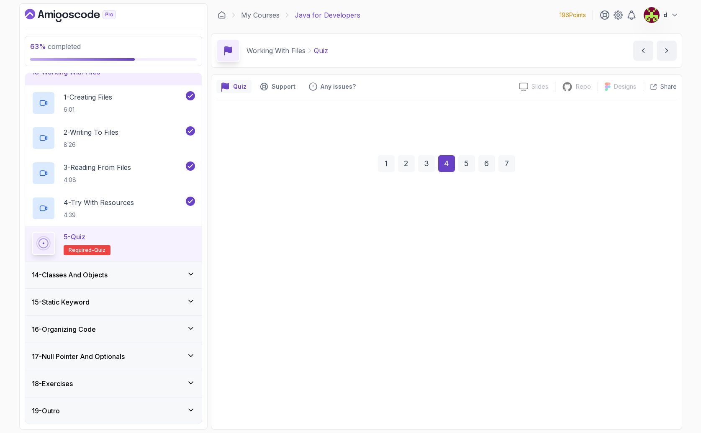
scroll to position [0, 0]
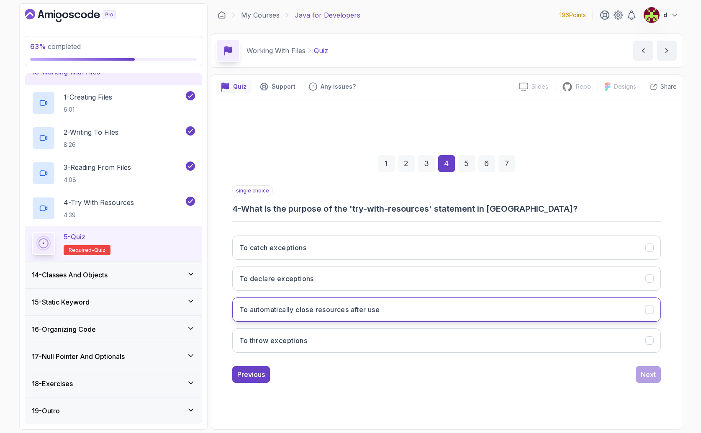
click at [312, 316] on button "To automatically close resources after use" at bounding box center [446, 309] width 428 height 24
click at [645, 373] on div "Next" at bounding box center [648, 374] width 15 height 10
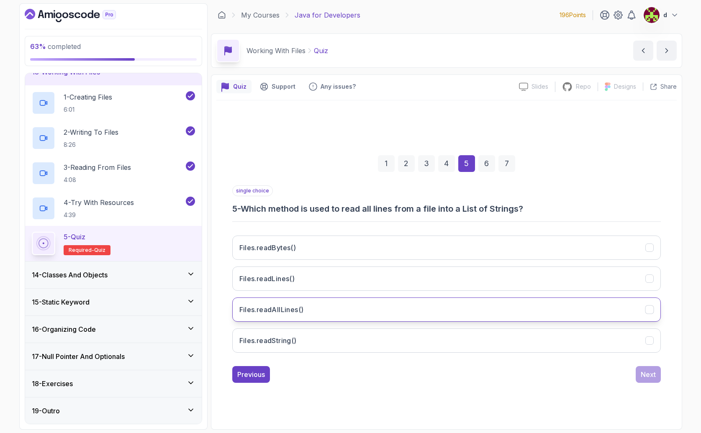
click at [305, 309] on button "Files.readAllLines()" at bounding box center [446, 309] width 428 height 24
click at [645, 372] on div "Next" at bounding box center [648, 374] width 15 height 10
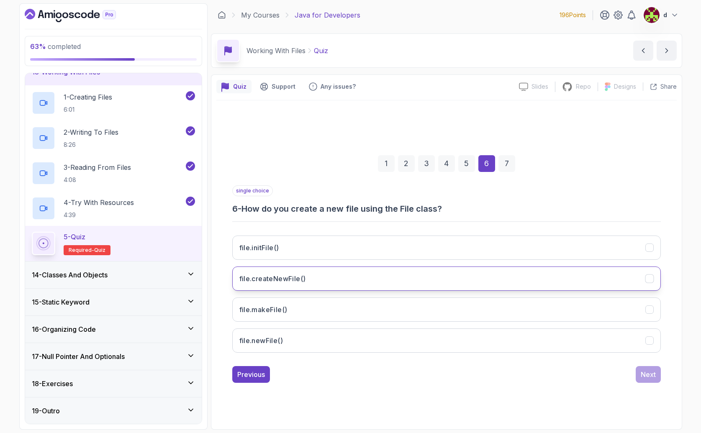
click at [289, 279] on h3 "file.createNewFile()" at bounding box center [272, 279] width 67 height 10
click at [649, 373] on div "Next" at bounding box center [648, 374] width 15 height 10
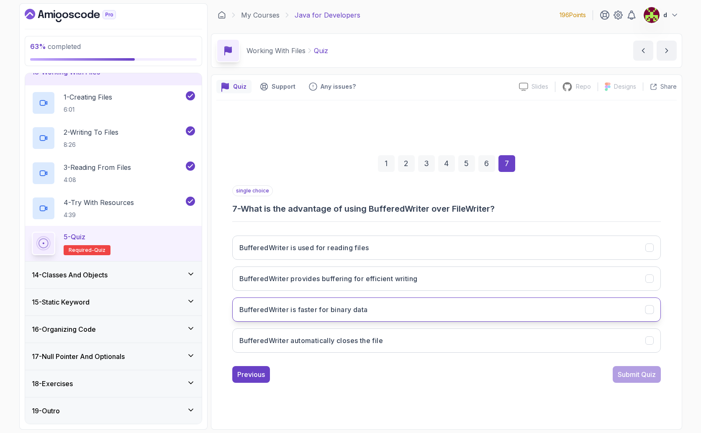
click at [308, 312] on h3 "BufferedWriter is faster for binary data" at bounding box center [303, 310] width 128 height 10
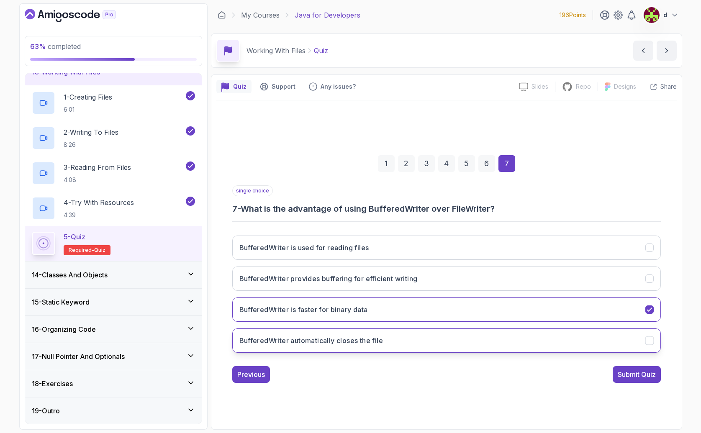
click at [315, 338] on h3 "BufferedWriter automatically closes the file" at bounding box center [311, 341] width 144 height 10
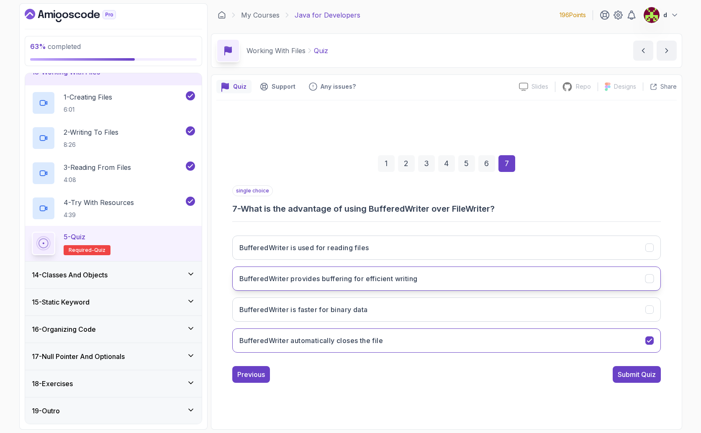
click at [371, 284] on button "BufferedWriter provides buffering for efficient writing" at bounding box center [446, 279] width 428 height 24
click at [648, 380] on button "Submit Quiz" at bounding box center [637, 374] width 48 height 17
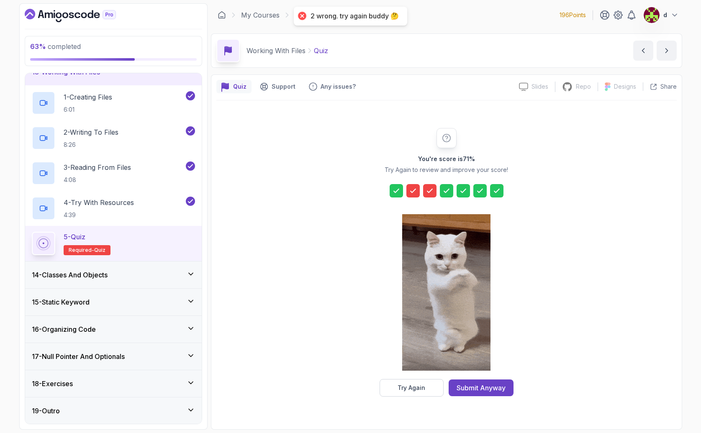
click at [417, 192] on icon at bounding box center [413, 191] width 8 height 8
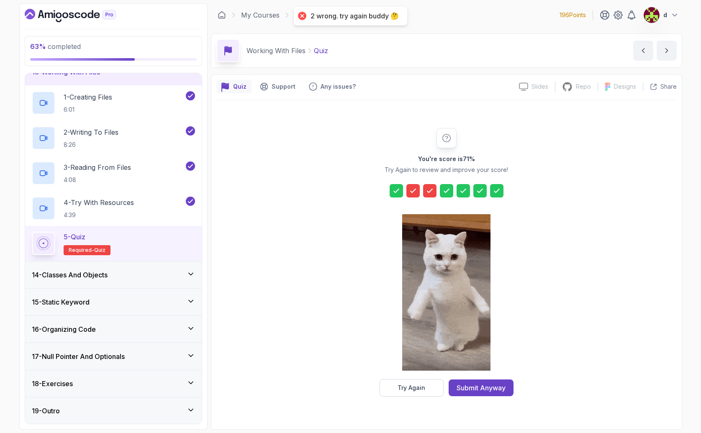
click at [431, 397] on div "You're score is 71 % Try Again to review and improve your score! Try Again Subm…" at bounding box center [446, 262] width 460 height 324
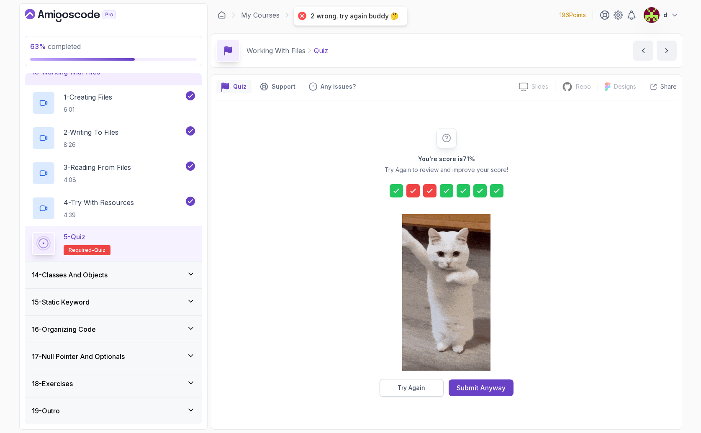
click at [427, 390] on button "Try Again" at bounding box center [411, 388] width 64 height 18
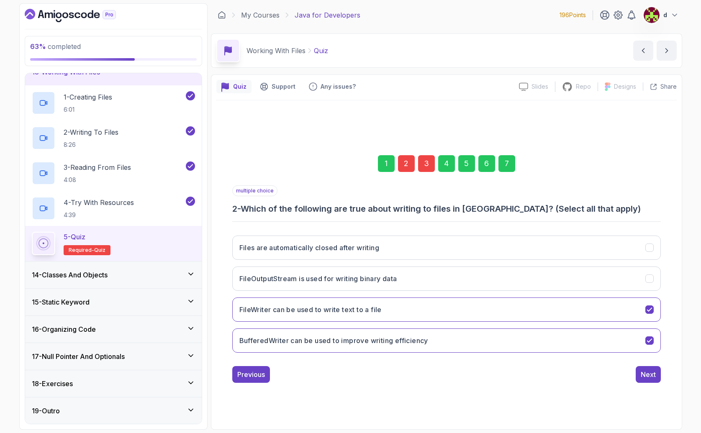
click at [409, 164] on div "2" at bounding box center [406, 163] width 17 height 17
click at [408, 165] on div "2" at bounding box center [406, 163] width 17 height 17
click at [426, 167] on div "3" at bounding box center [426, 163] width 17 height 17
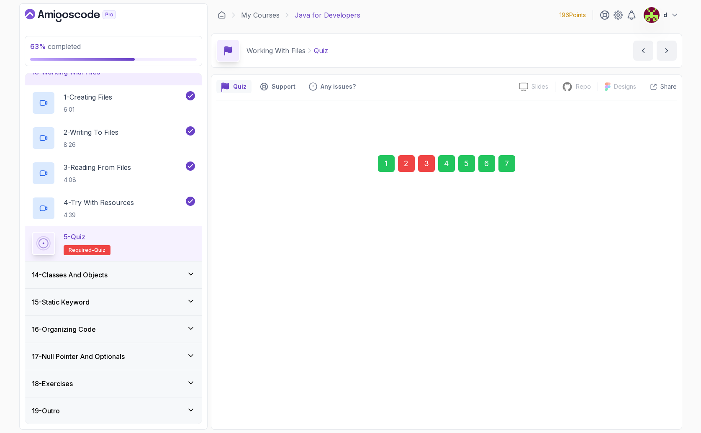
click at [426, 167] on div "3" at bounding box center [426, 163] width 17 height 17
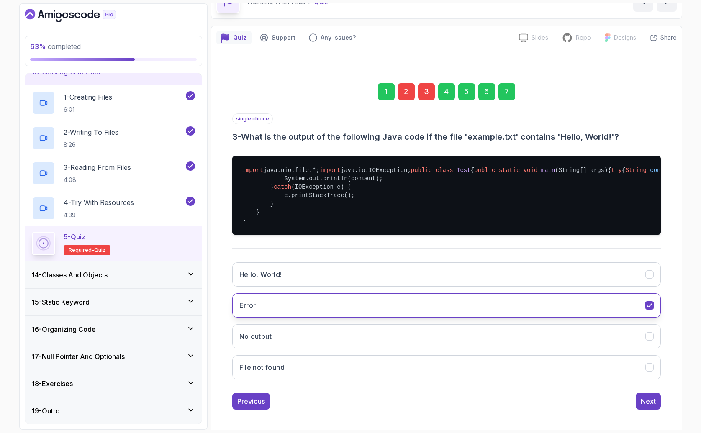
scroll to position [95, 0]
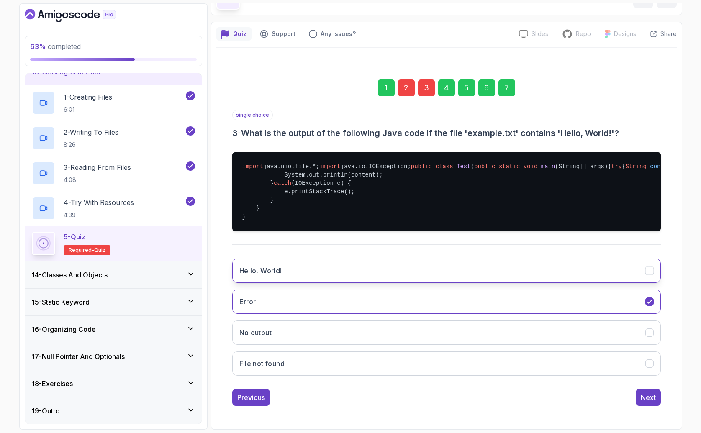
click at [321, 269] on button "Hello, World!" at bounding box center [446, 271] width 428 height 24
click at [644, 391] on button "Next" at bounding box center [648, 397] width 25 height 17
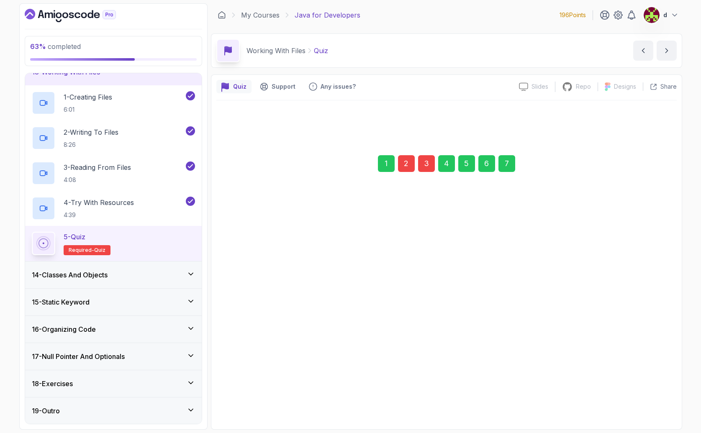
scroll to position [0, 0]
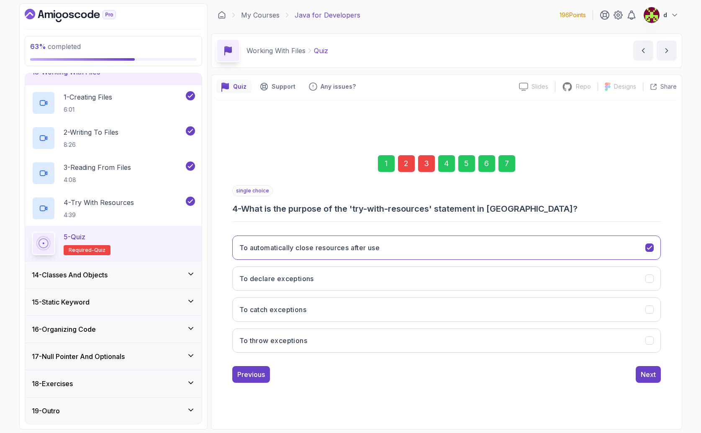
click at [405, 157] on div "2" at bounding box center [406, 163] width 17 height 17
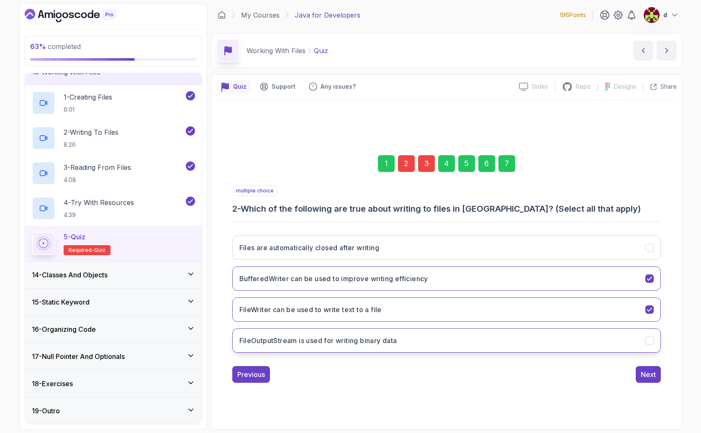
click at [344, 338] on h3 "FileOutputStream is used for writing binary data" at bounding box center [318, 341] width 158 height 10
click at [650, 376] on div "Next" at bounding box center [648, 374] width 15 height 10
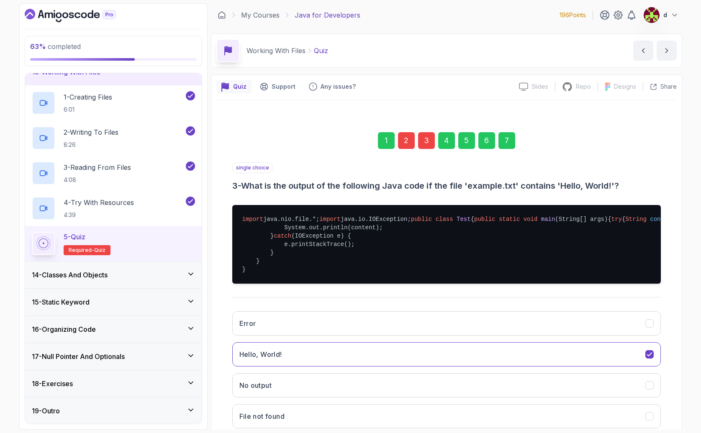
click at [508, 138] on div "7" at bounding box center [506, 140] width 17 height 17
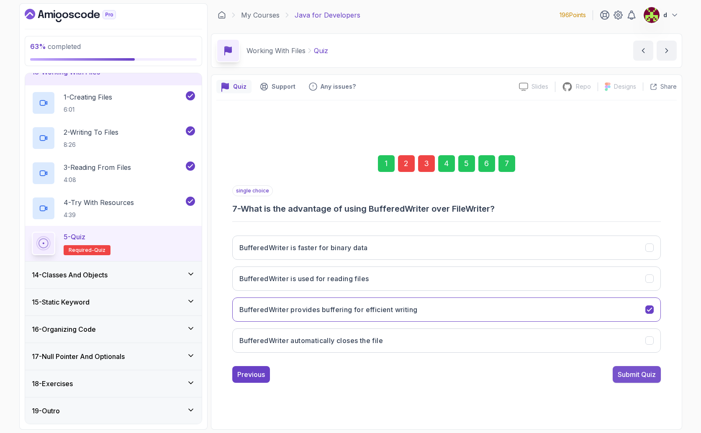
click at [630, 376] on div "Submit Quiz" at bounding box center [637, 374] width 38 height 10
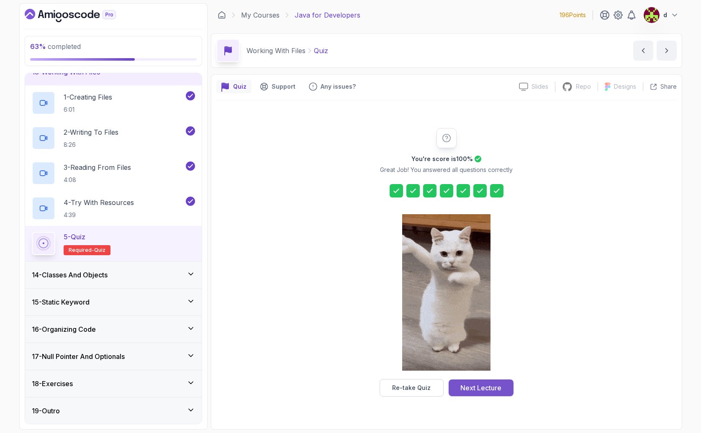
click at [477, 386] on div "Next Lecture" at bounding box center [480, 388] width 41 height 10
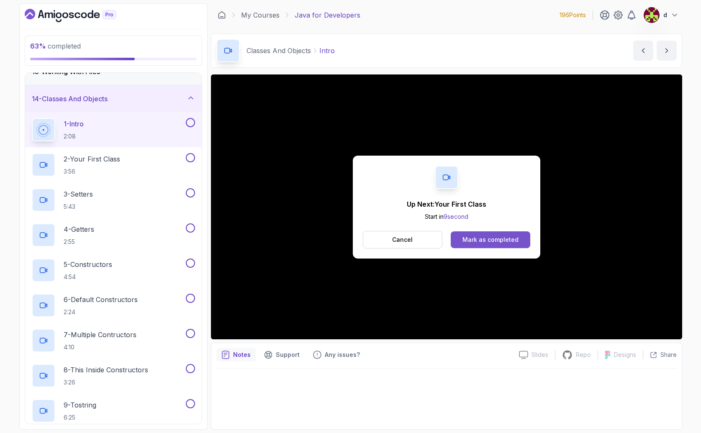
click at [510, 244] on button "Mark as completed" at bounding box center [490, 239] width 79 height 17
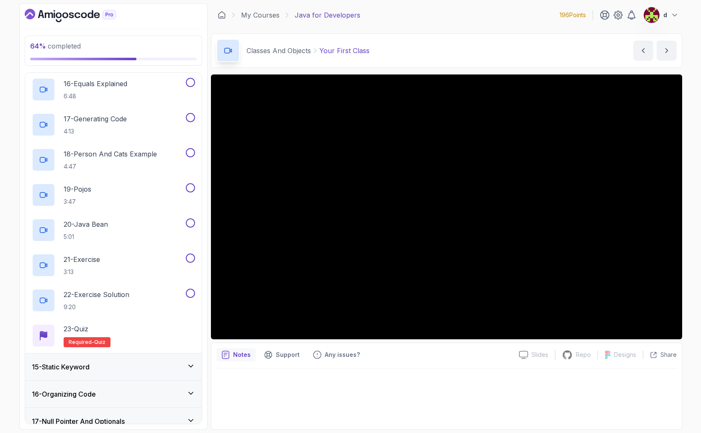
scroll to position [968, 0]
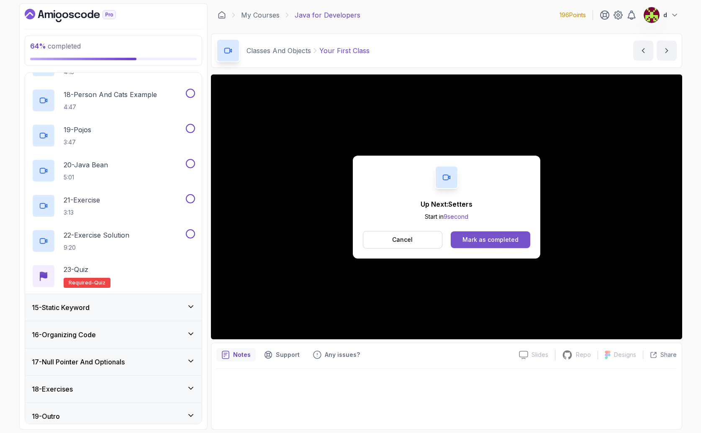
click at [482, 240] on div "Mark as completed" at bounding box center [490, 240] width 56 height 8
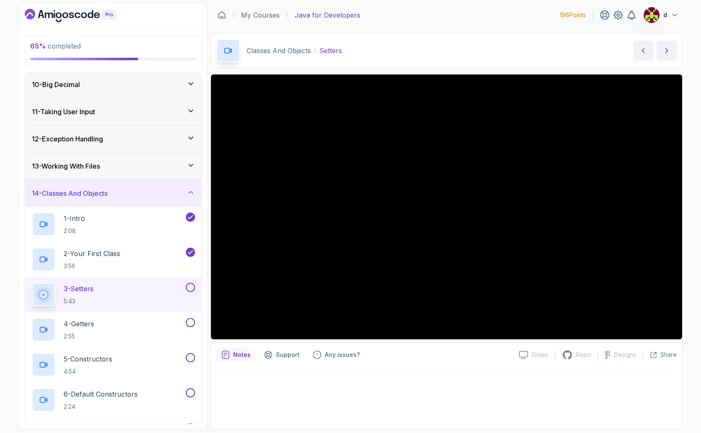
scroll to position [200, 0]
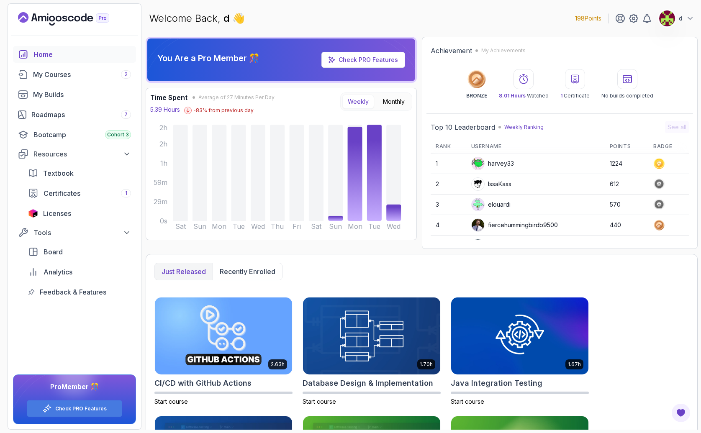
click at [39, 54] on div "Home" at bounding box center [81, 54] width 97 height 10
click at [35, 18] on icon "Landing page" at bounding box center [34, 17] width 6 height 8
click at [54, 116] on div "Roadmaps 7" at bounding box center [81, 115] width 100 height 10
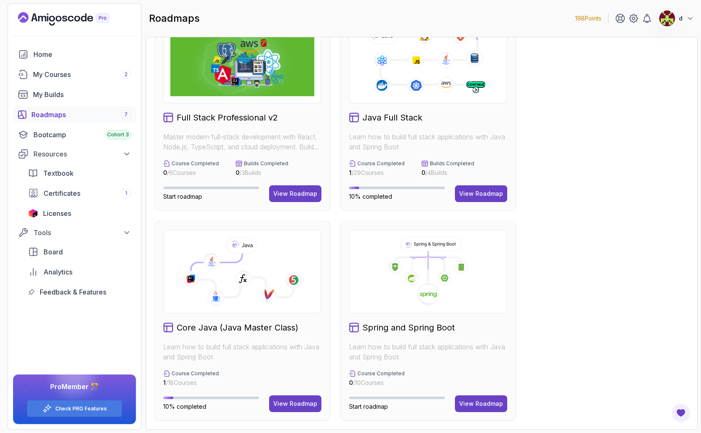
scroll to position [29, 0]
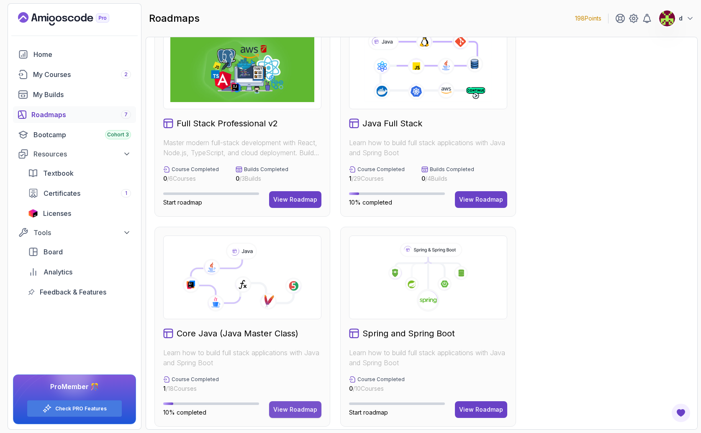
click at [306, 412] on div "View Roadmap" at bounding box center [295, 409] width 44 height 8
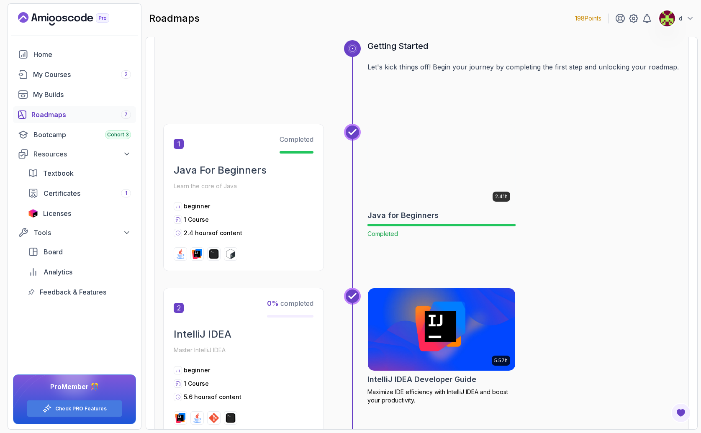
scroll to position [109, 0]
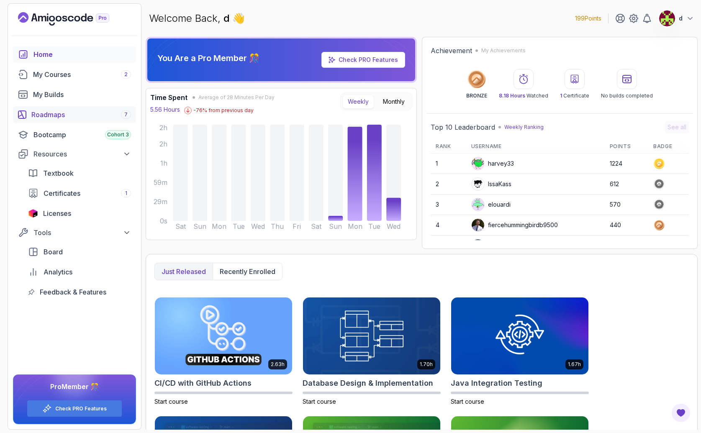
click at [66, 112] on div "Roadmaps 7" at bounding box center [81, 115] width 100 height 10
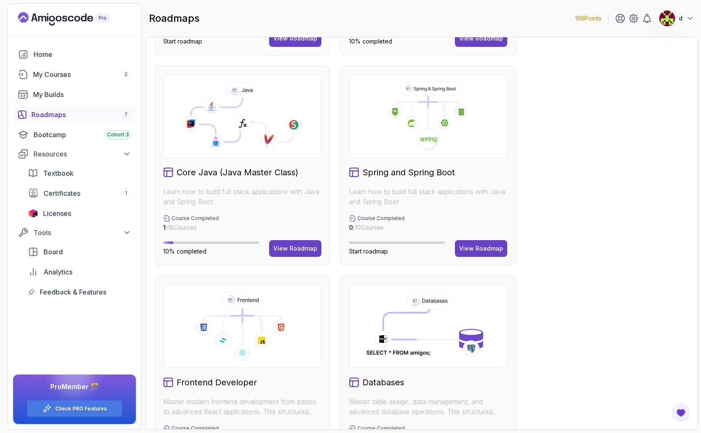
scroll to position [221, 0]
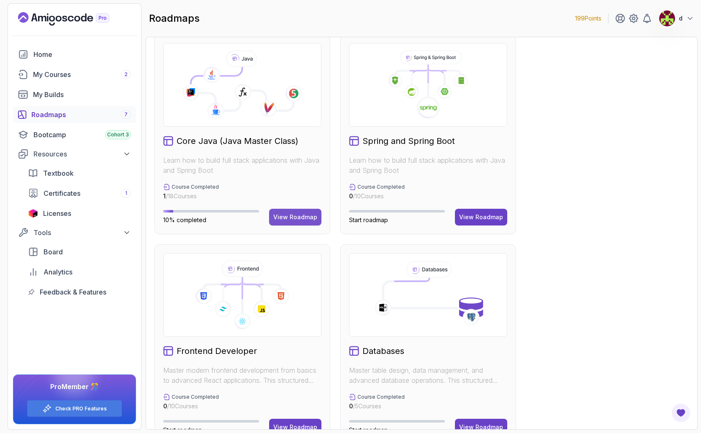
click at [293, 220] on div "View Roadmap" at bounding box center [295, 217] width 44 height 8
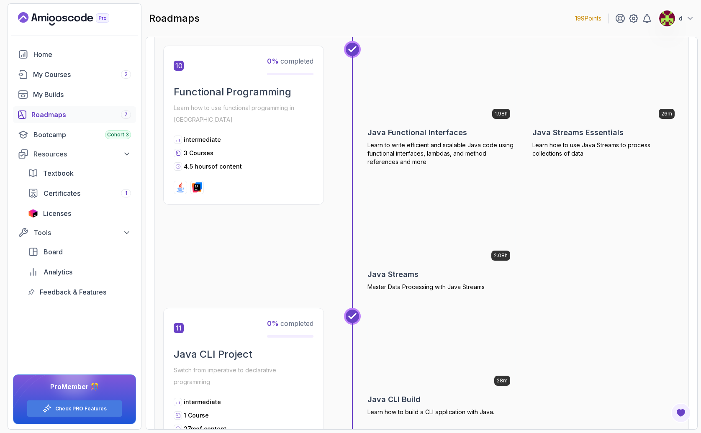
scroll to position [1903, 0]
